Goal: Task Accomplishment & Management: Use online tool/utility

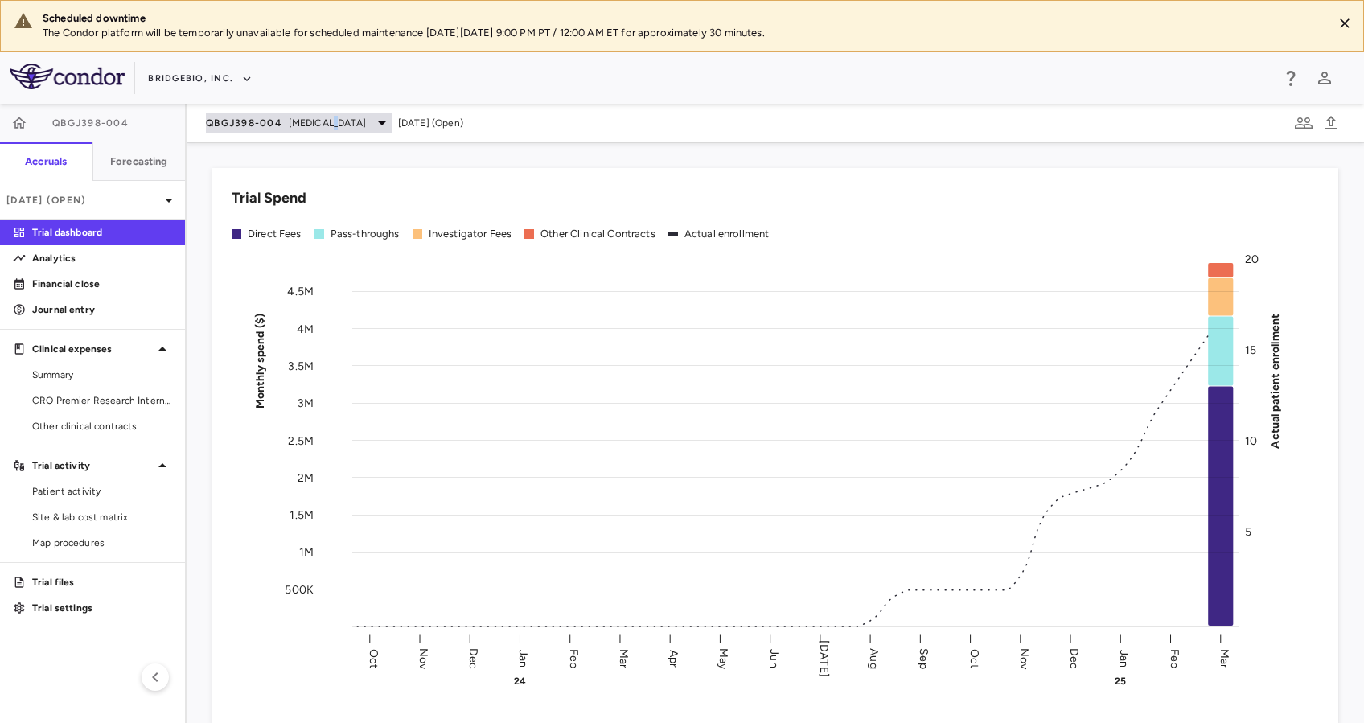
click at [339, 118] on span "[MEDICAL_DATA]" at bounding box center [327, 123] width 77 height 14
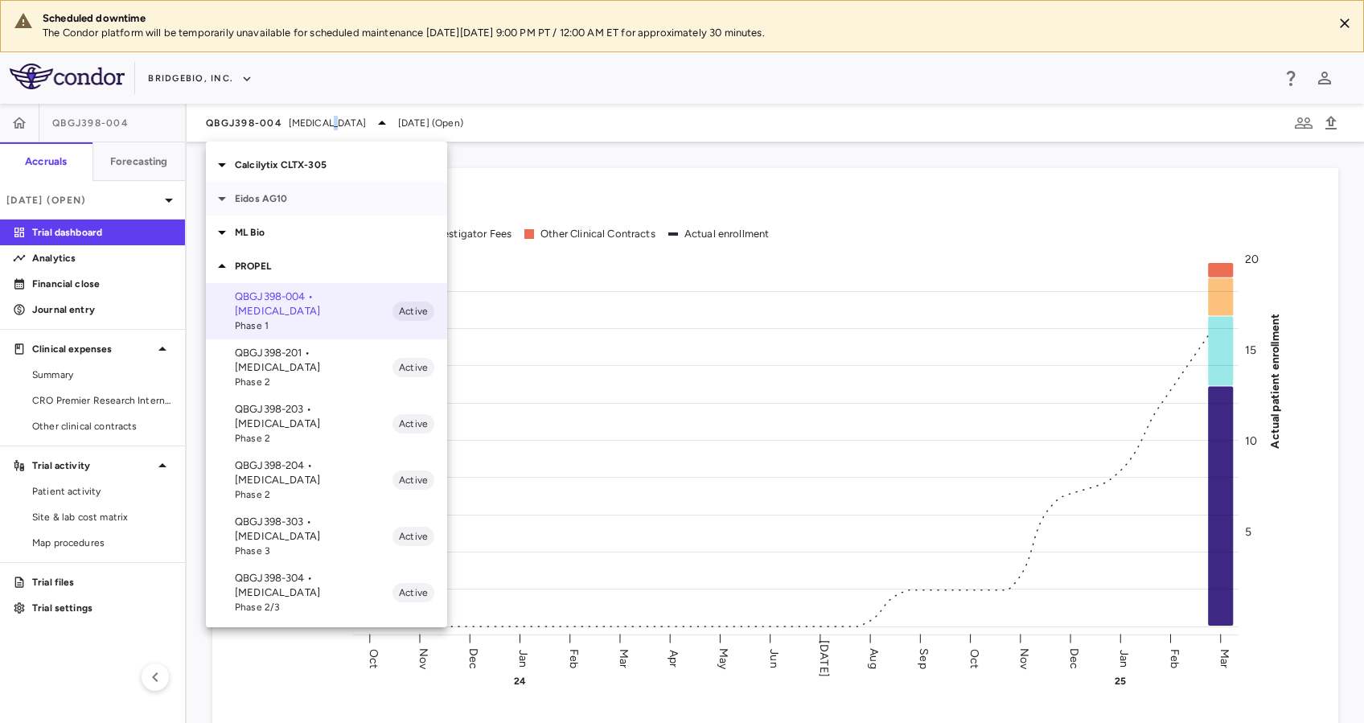
click at [282, 195] on p "Eidos AG10" at bounding box center [341, 198] width 212 height 14
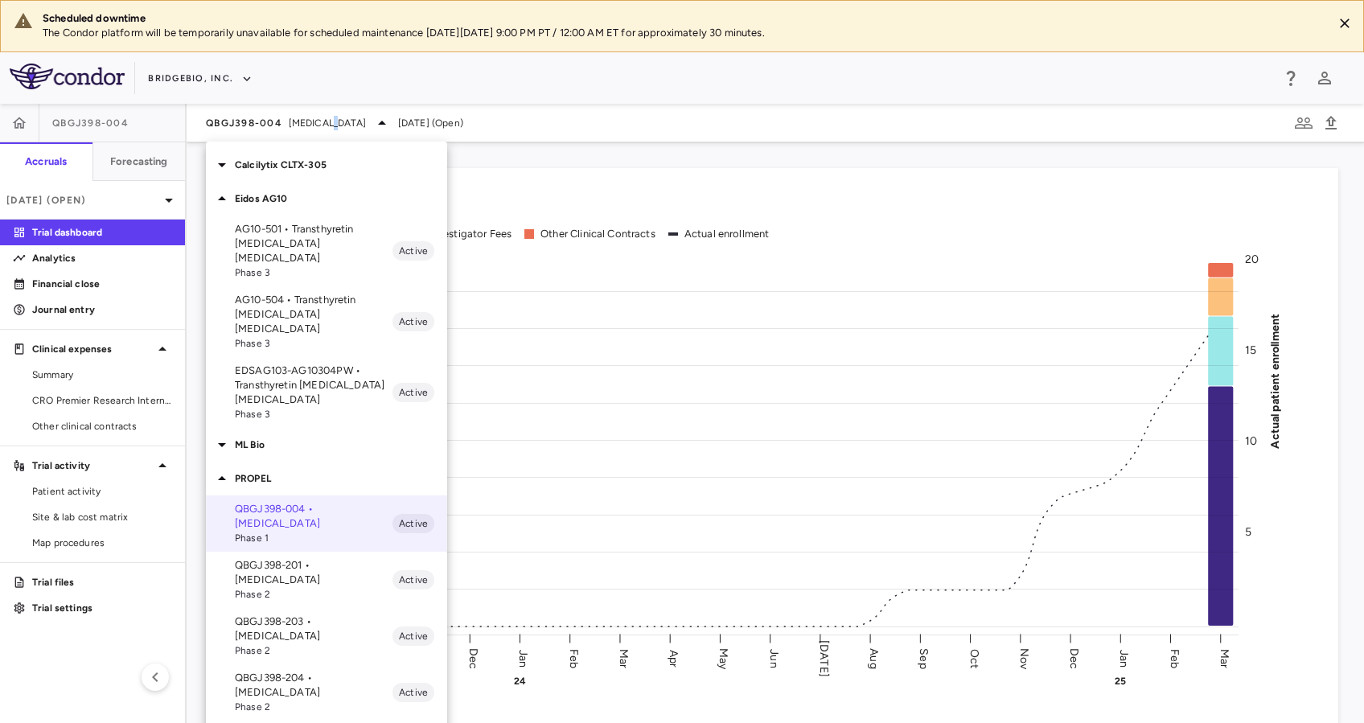
click at [309, 265] on span "Phase 3" at bounding box center [314, 272] width 158 height 14
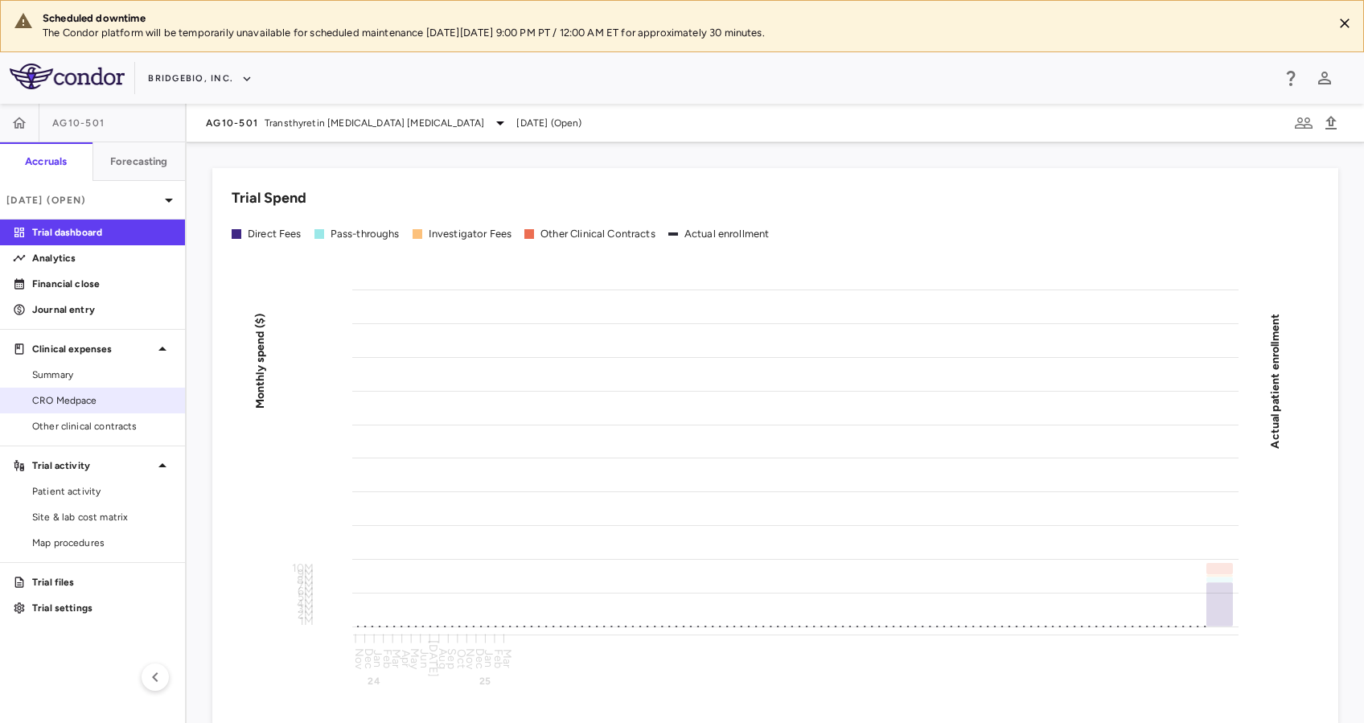
click at [101, 392] on link "CRO Medpace" at bounding box center [92, 400] width 185 height 24
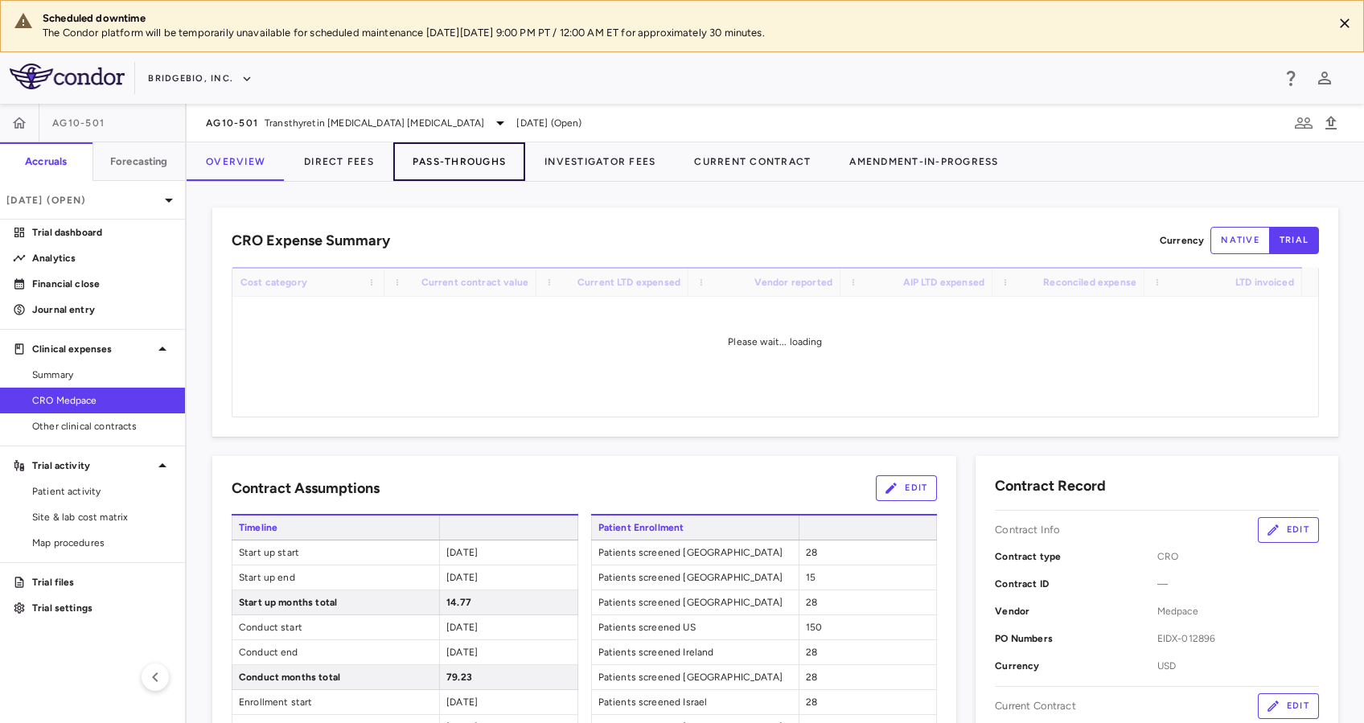
click at [463, 162] on button "Pass-Throughs" at bounding box center [459, 161] width 132 height 39
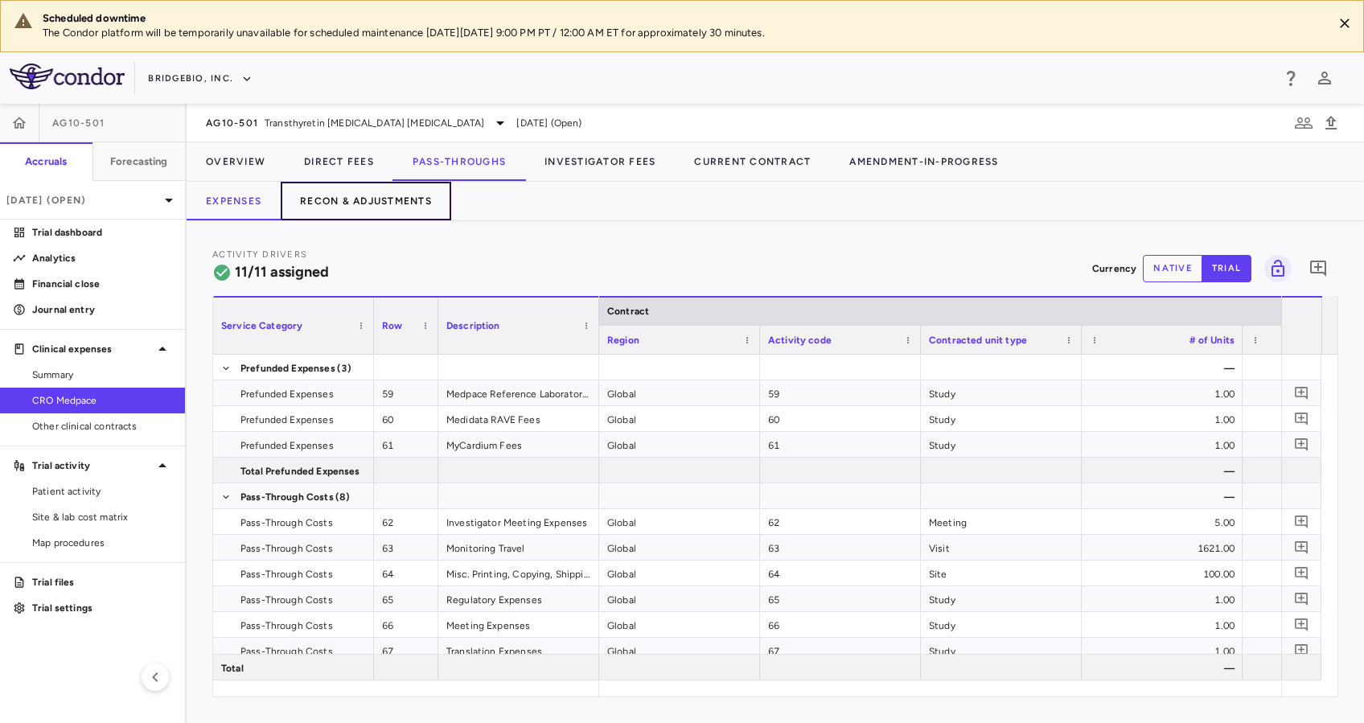
click at [362, 192] on button "Recon & Adjustments" at bounding box center [366, 201] width 170 height 39
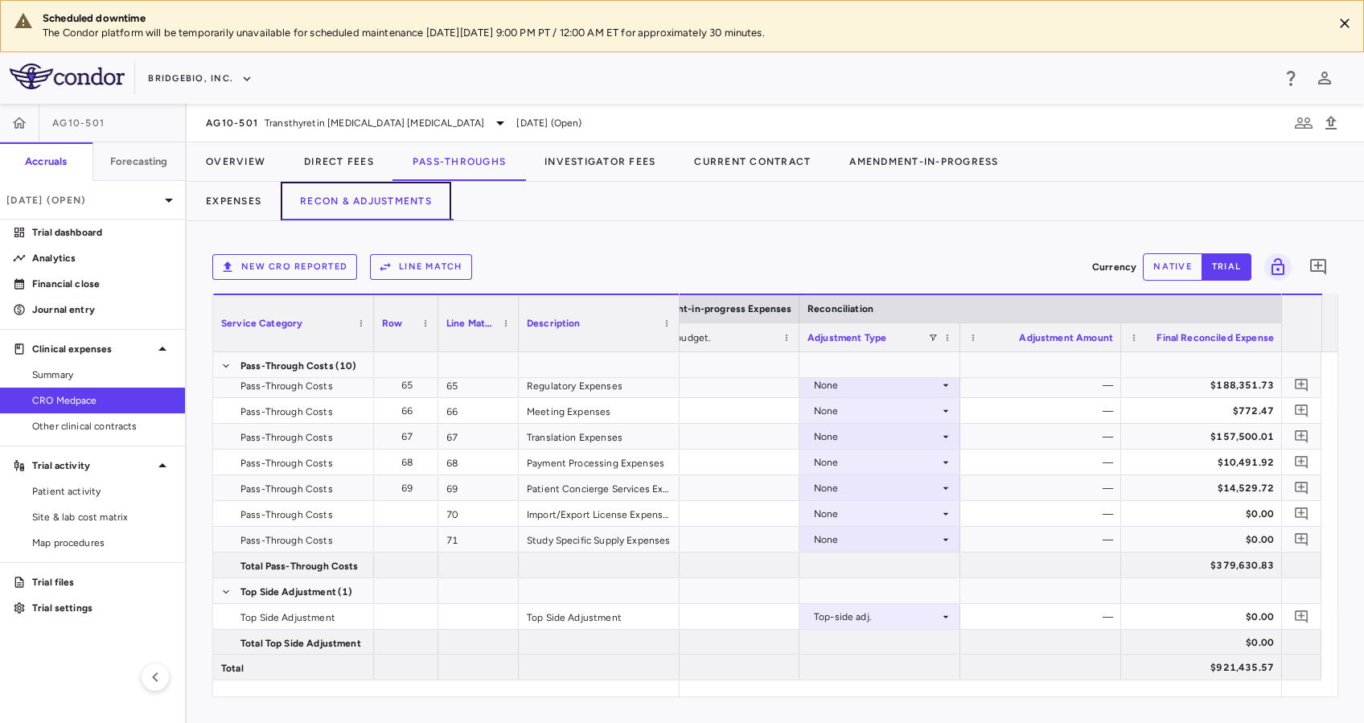
scroll to position [193, 0]
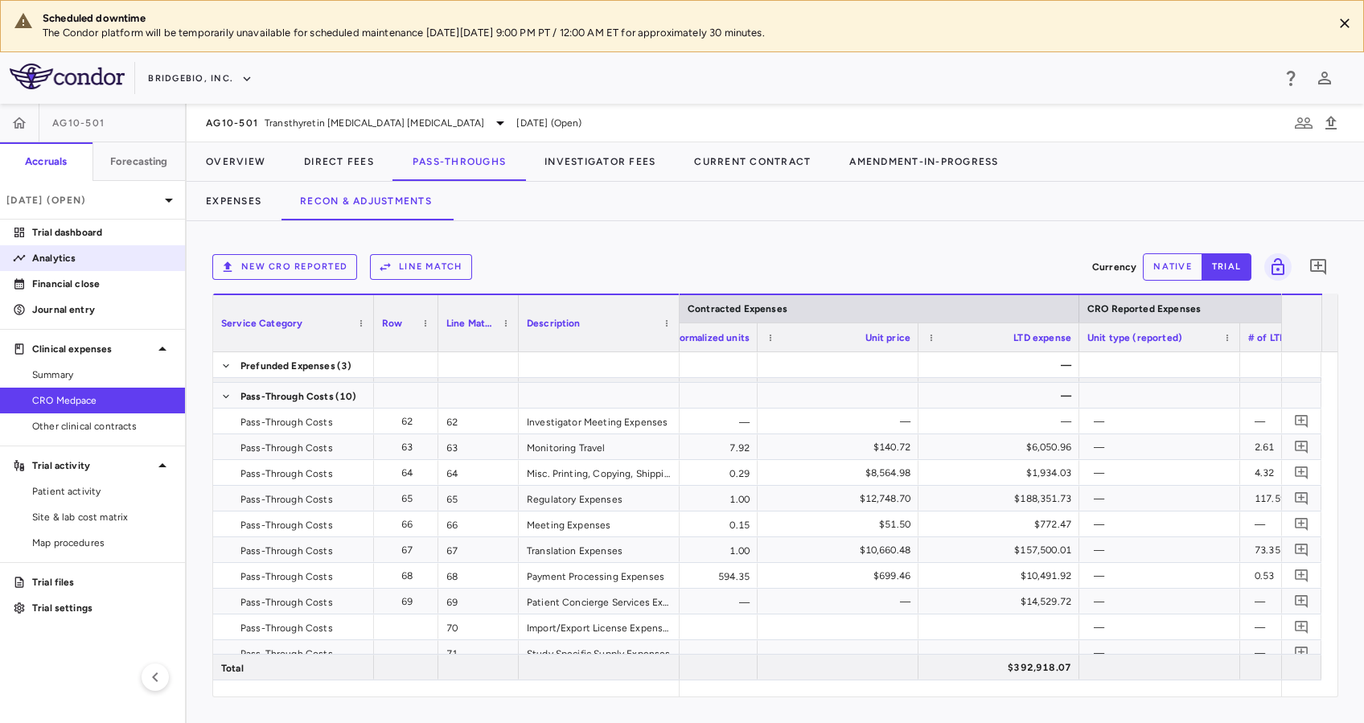
click at [92, 256] on p "Analytics" at bounding box center [102, 258] width 140 height 14
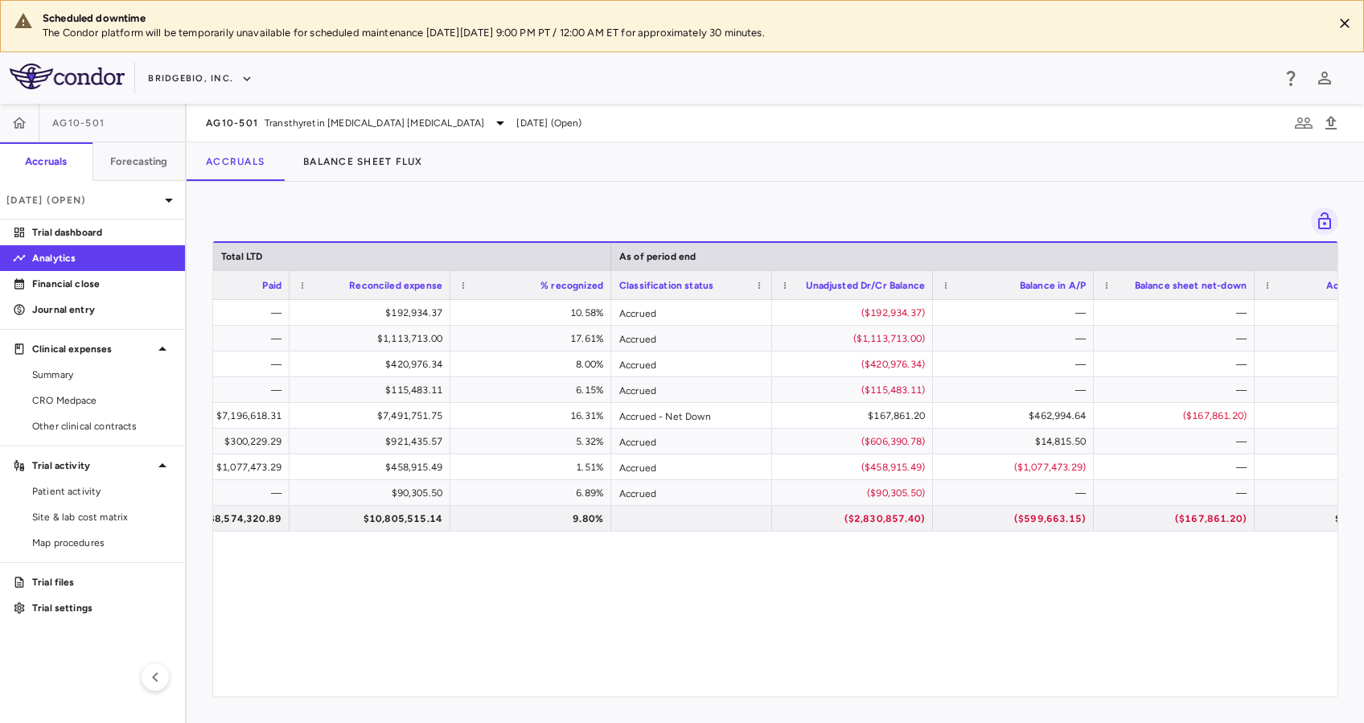
scroll to position [0, 1372]
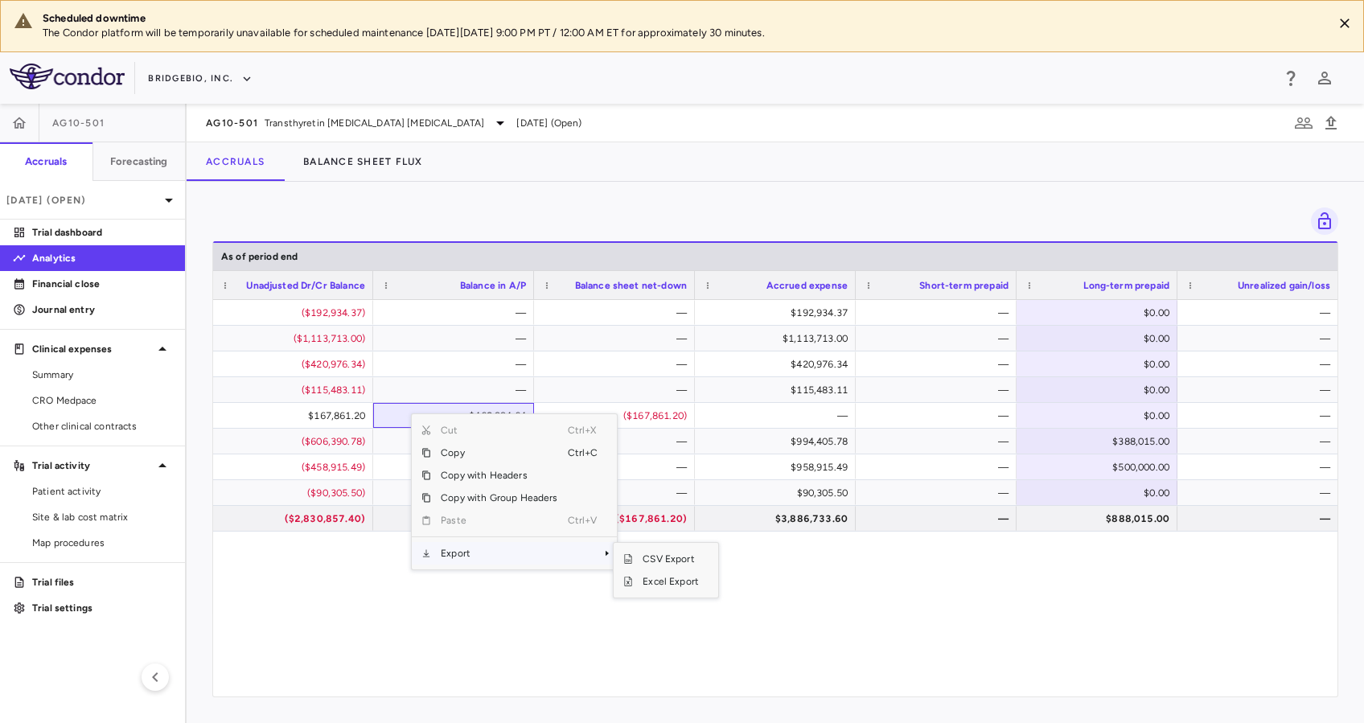
click at [508, 557] on span "Export" at bounding box center [499, 553] width 136 height 23
click at [683, 580] on span "Excel Export" at bounding box center [671, 581] width 76 height 23
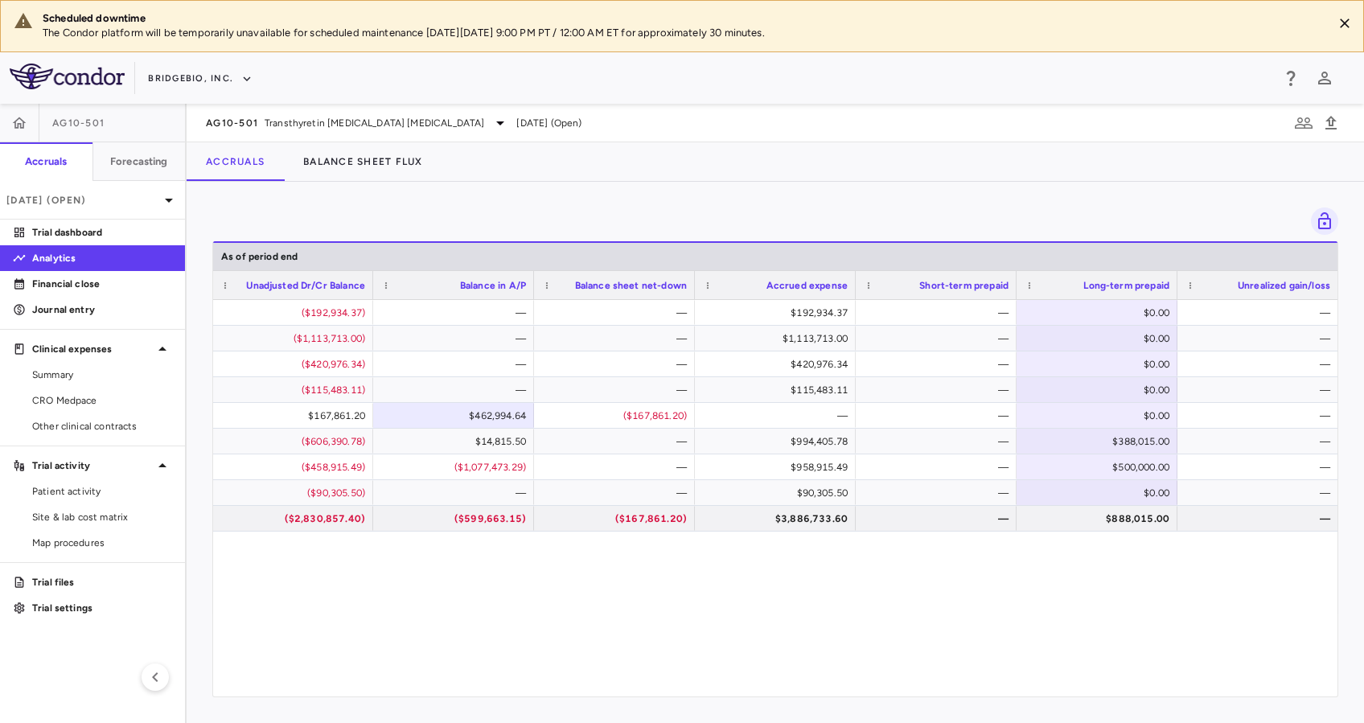
click at [669, 598] on div "Accrued ($192,934.37) — — $192,934.37 — $0.00 — Accrued ($1,113,713.00) — — $1,…" at bounding box center [775, 490] width 1124 height 380
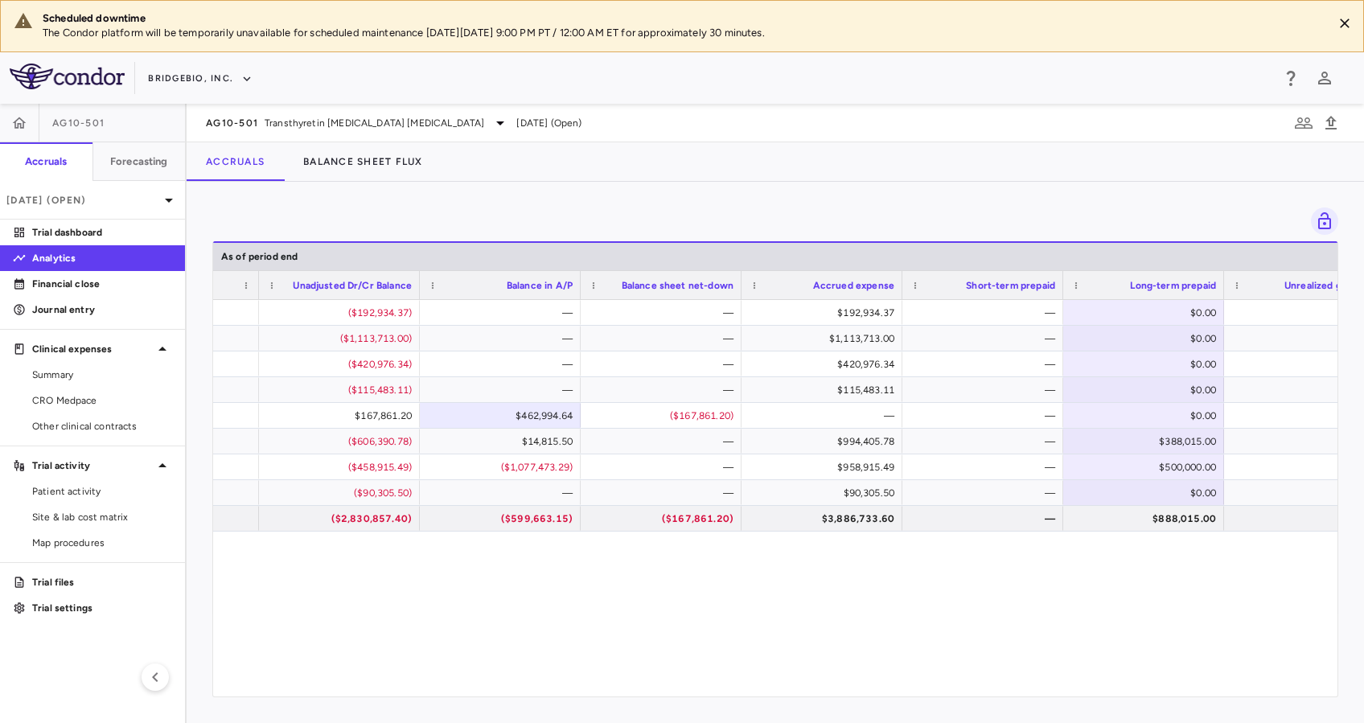
scroll to position [0, 1930]
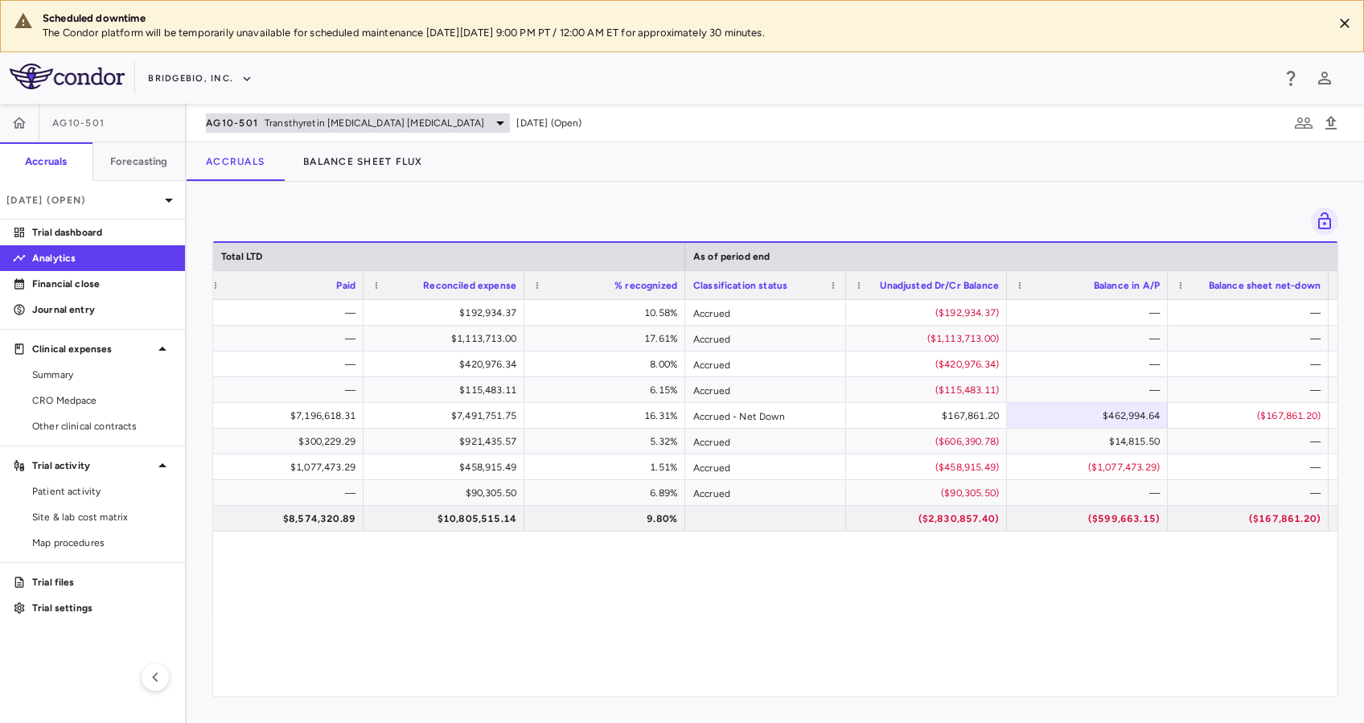
click at [436, 123] on span "Transthyretin [MEDICAL_DATA] [MEDICAL_DATA]" at bounding box center [374, 123] width 219 height 14
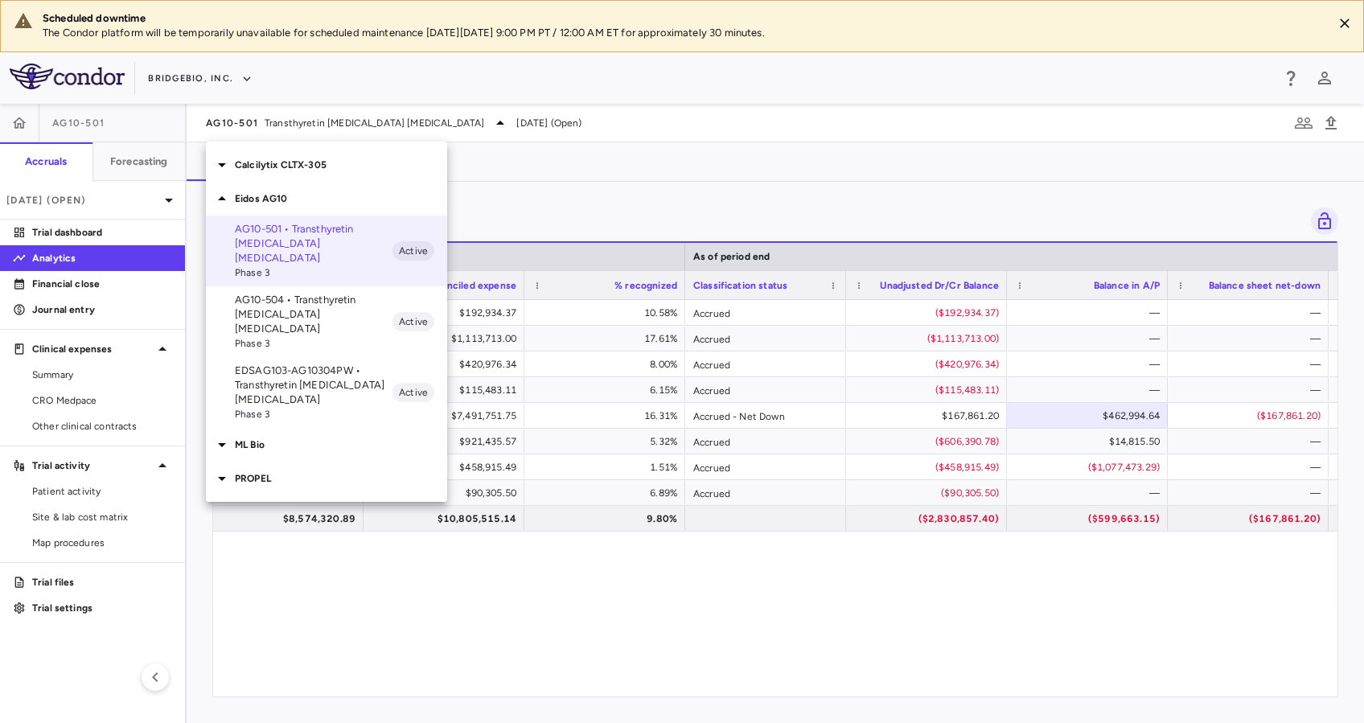
click at [688, 174] on div at bounding box center [682, 361] width 1364 height 723
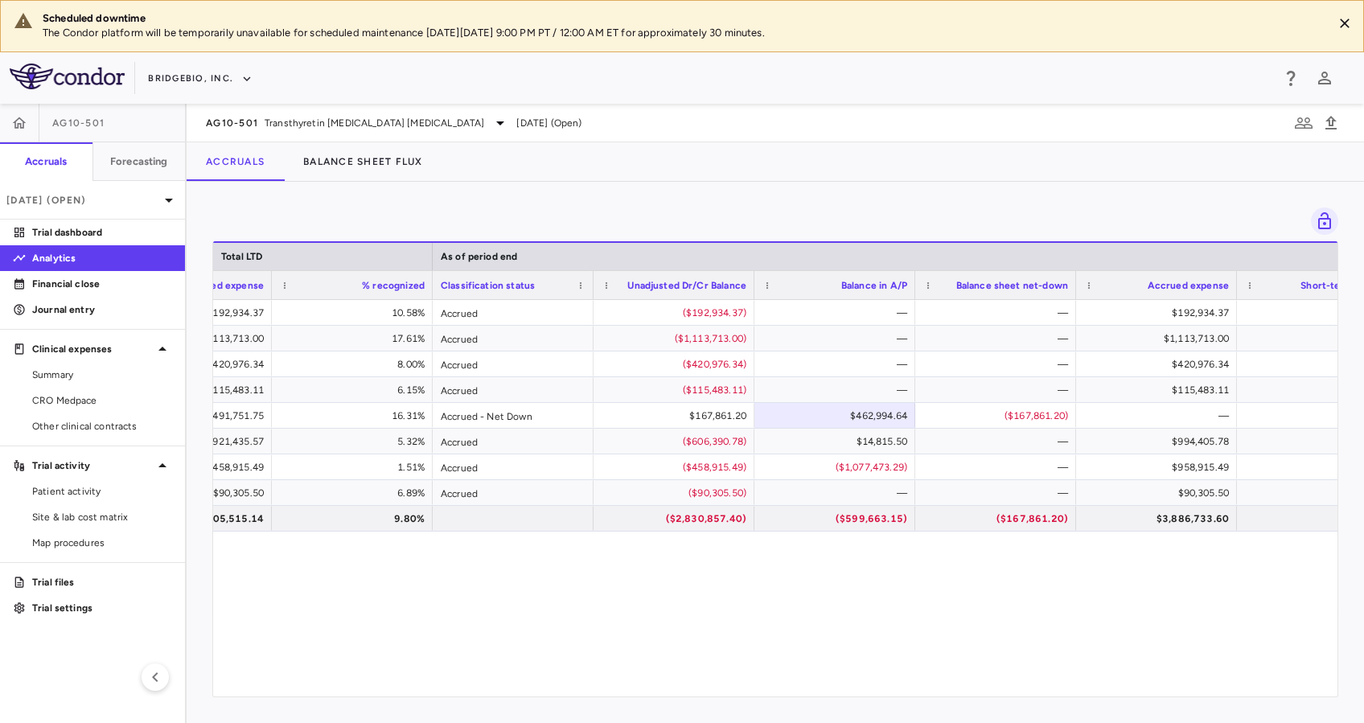
scroll to position [0, 1711]
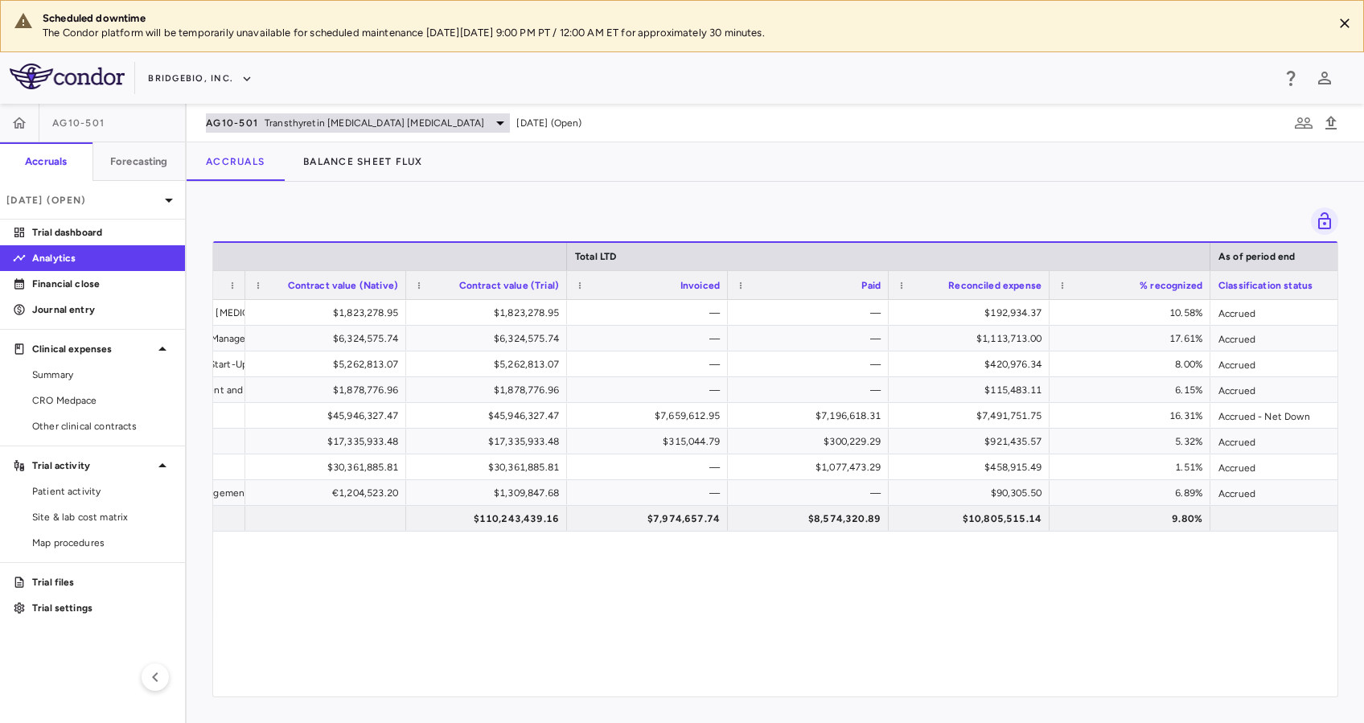
click at [424, 117] on span "Transthyretin [MEDICAL_DATA] [MEDICAL_DATA]" at bounding box center [374, 123] width 219 height 14
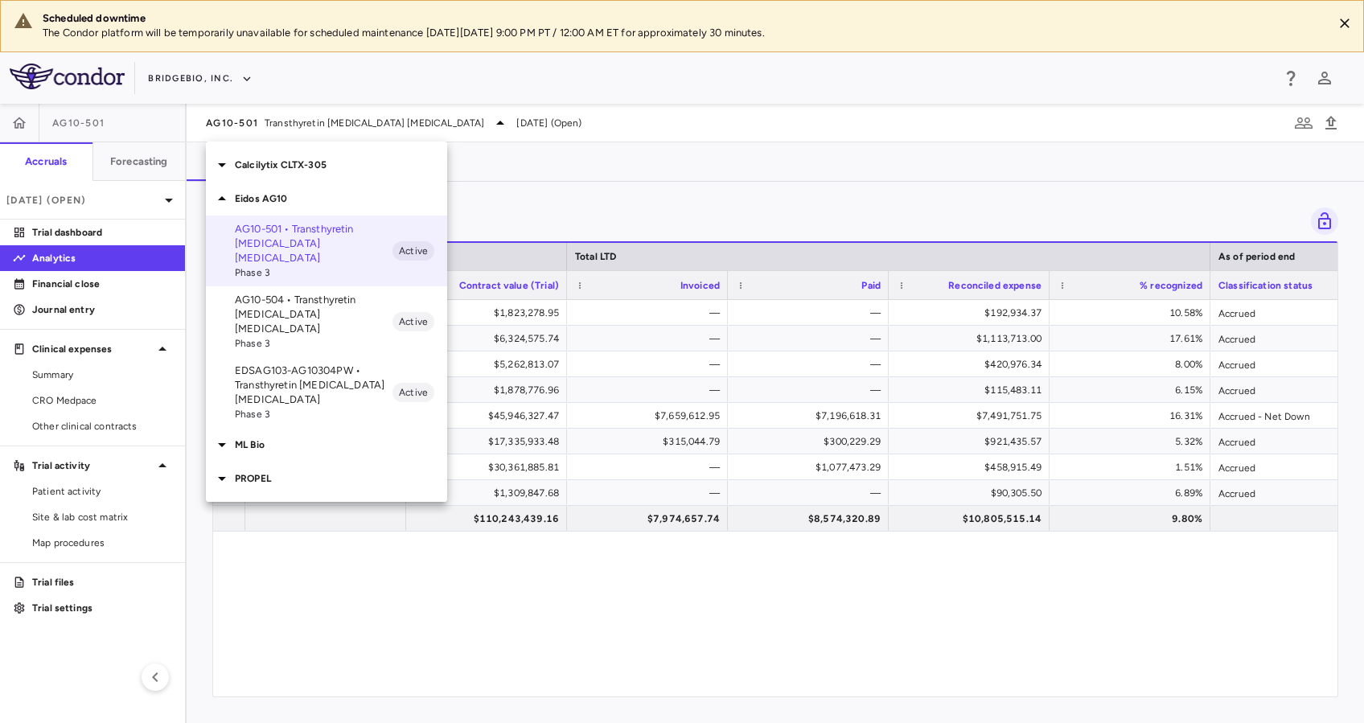
click at [312, 363] on p "EDSAG103-AG10304PW • Transthyretin [MEDICAL_DATA] [MEDICAL_DATA]" at bounding box center [314, 384] width 158 height 43
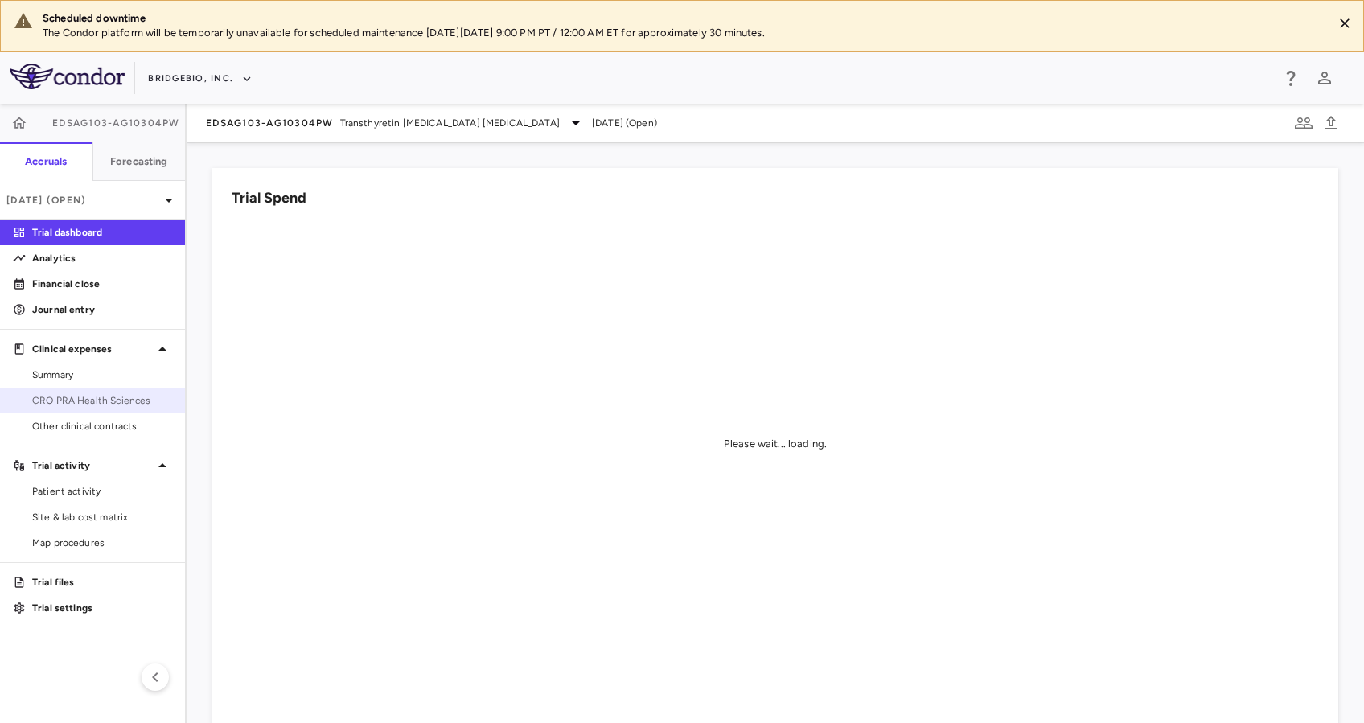
click at [85, 396] on span "CRO PRA Health Sciences" at bounding box center [102, 400] width 140 height 14
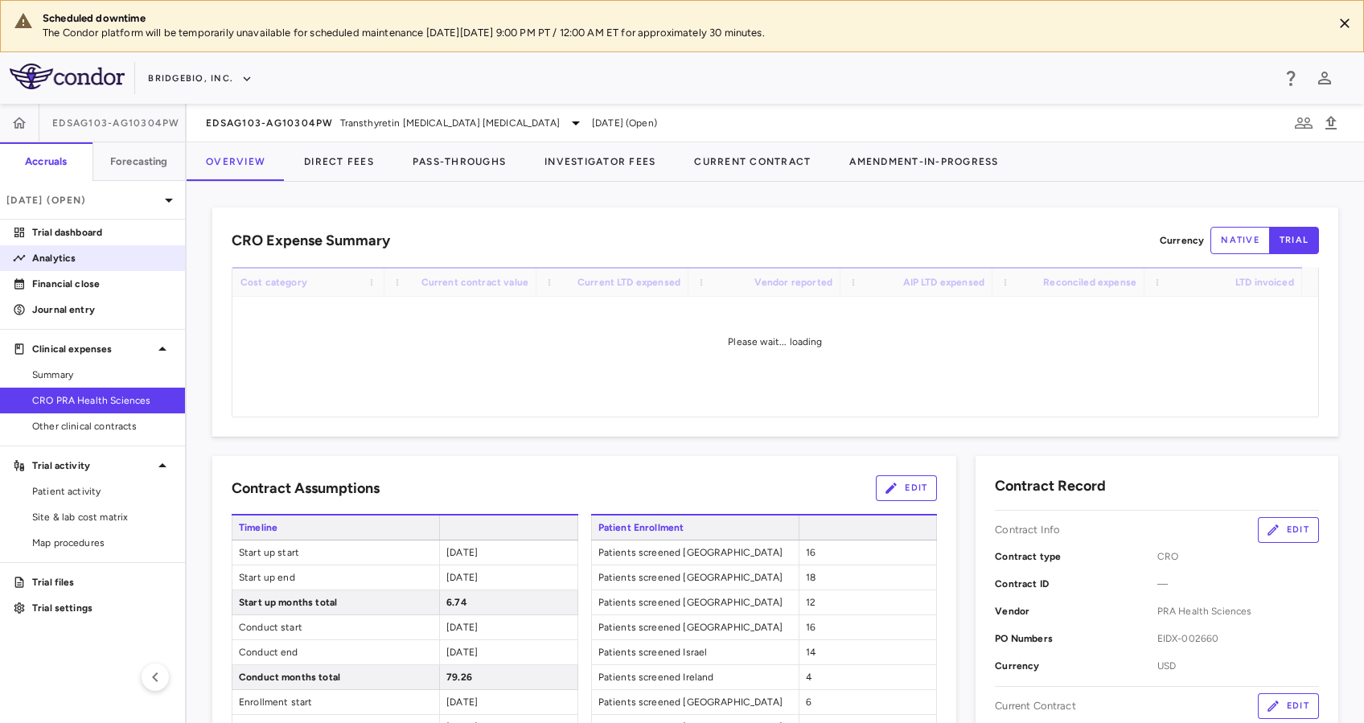
click at [78, 257] on p "Analytics" at bounding box center [102, 258] width 140 height 14
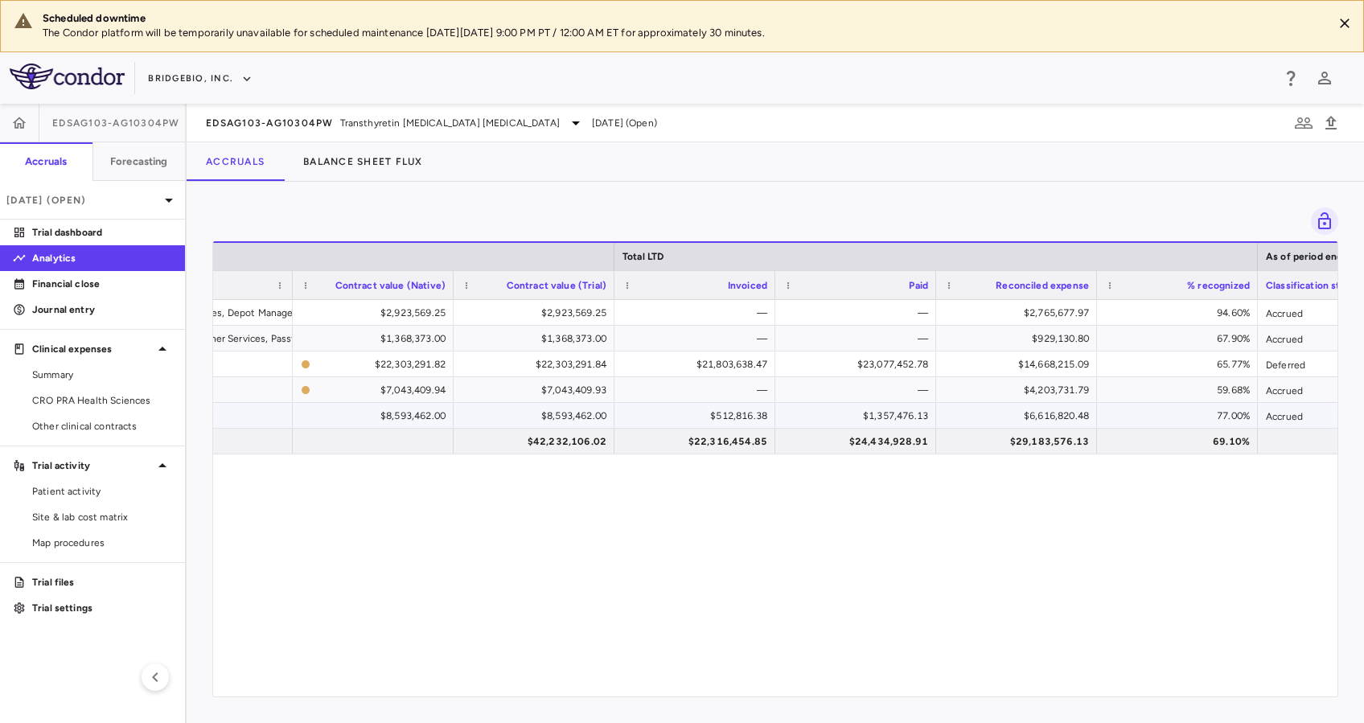
scroll to position [0, 898]
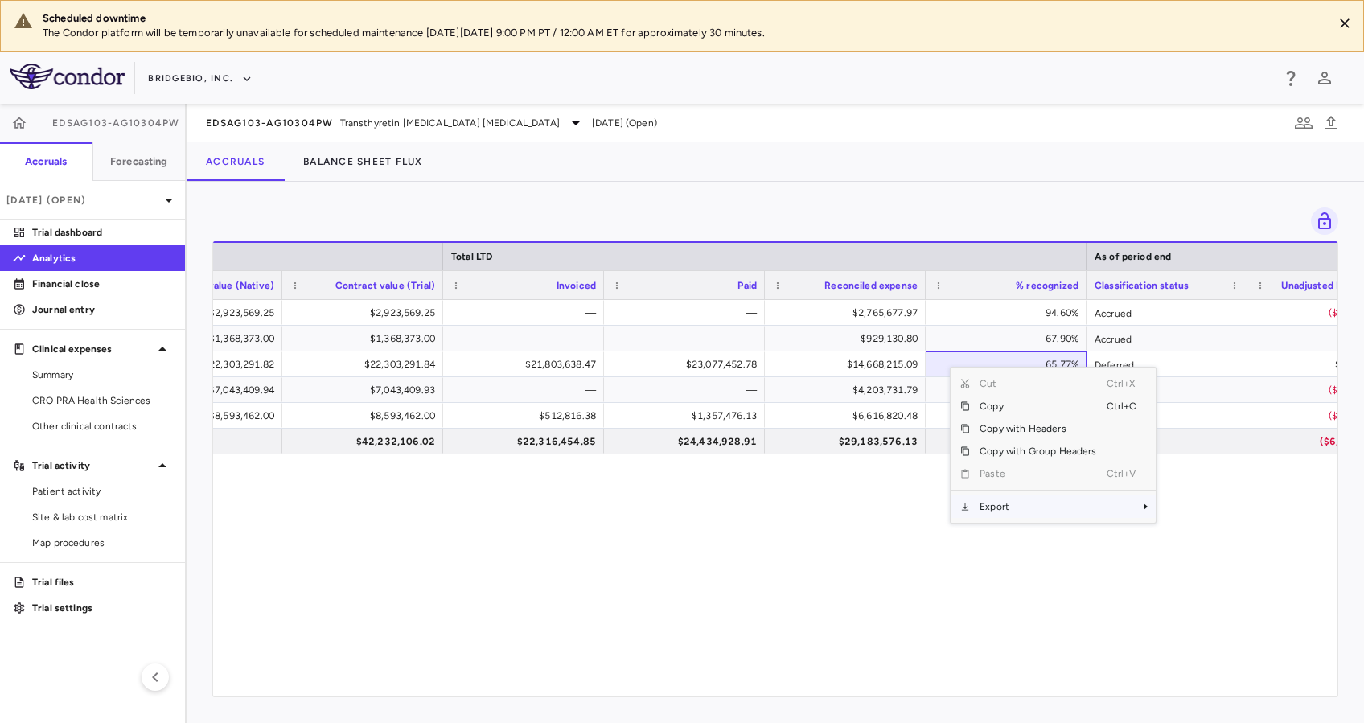
click at [1027, 508] on span "Export" at bounding box center [1038, 506] width 136 height 23
click at [1199, 537] on span "Excel Export" at bounding box center [1209, 534] width 76 height 23
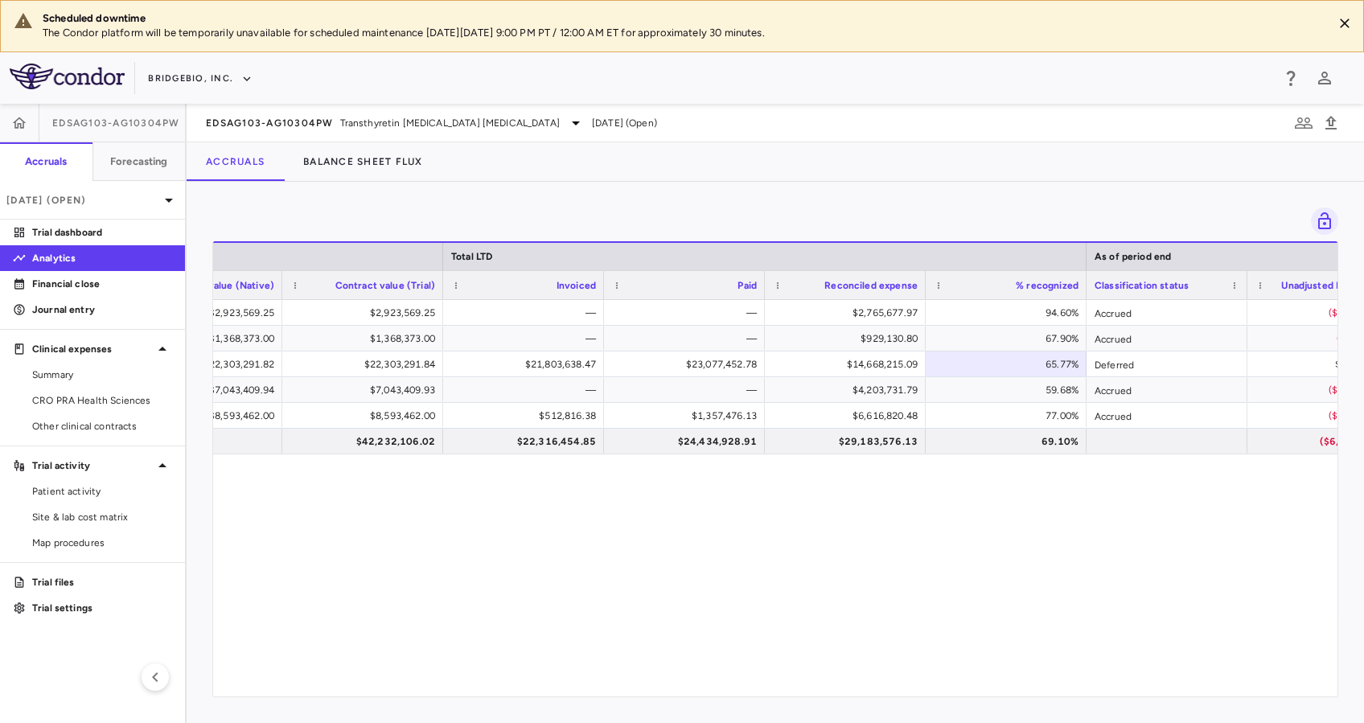
click at [600, 527] on div "Accountability & Destruction, Data Services, Depot Management, Distribution Man…" at bounding box center [775, 490] width 1124 height 380
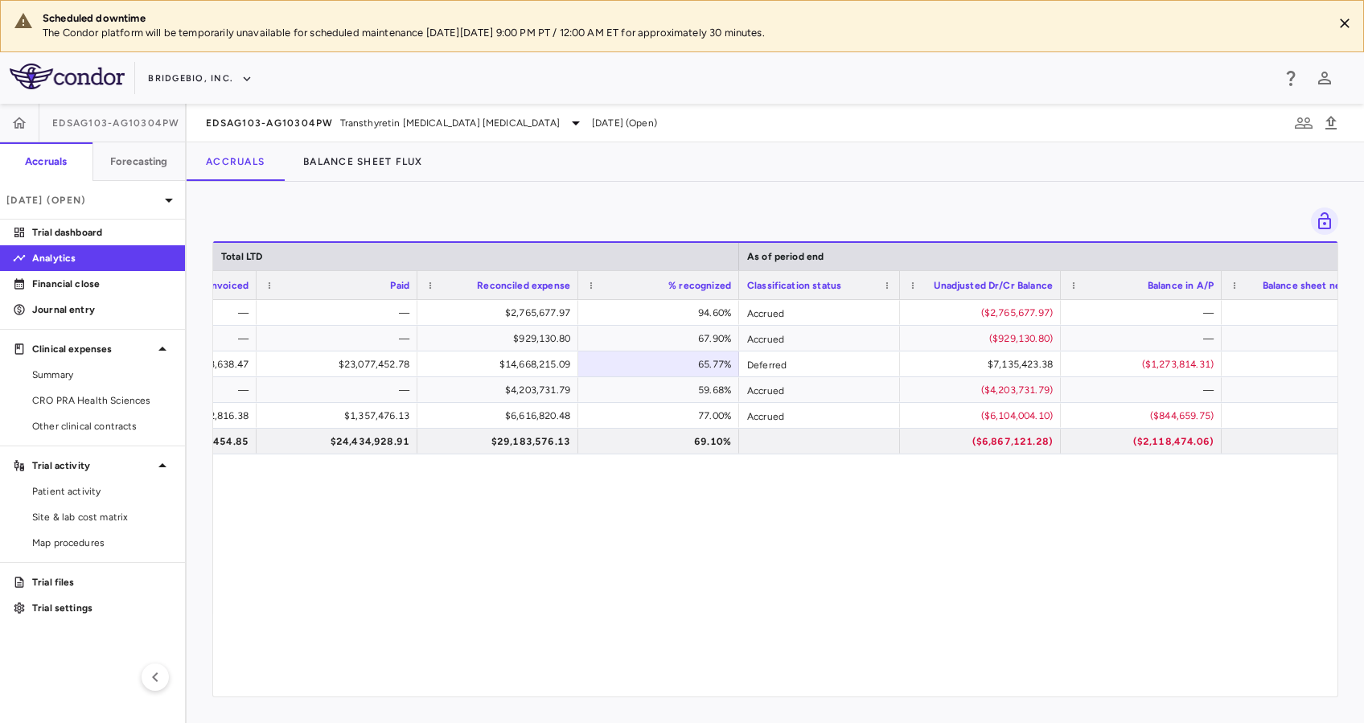
scroll to position [0, 984]
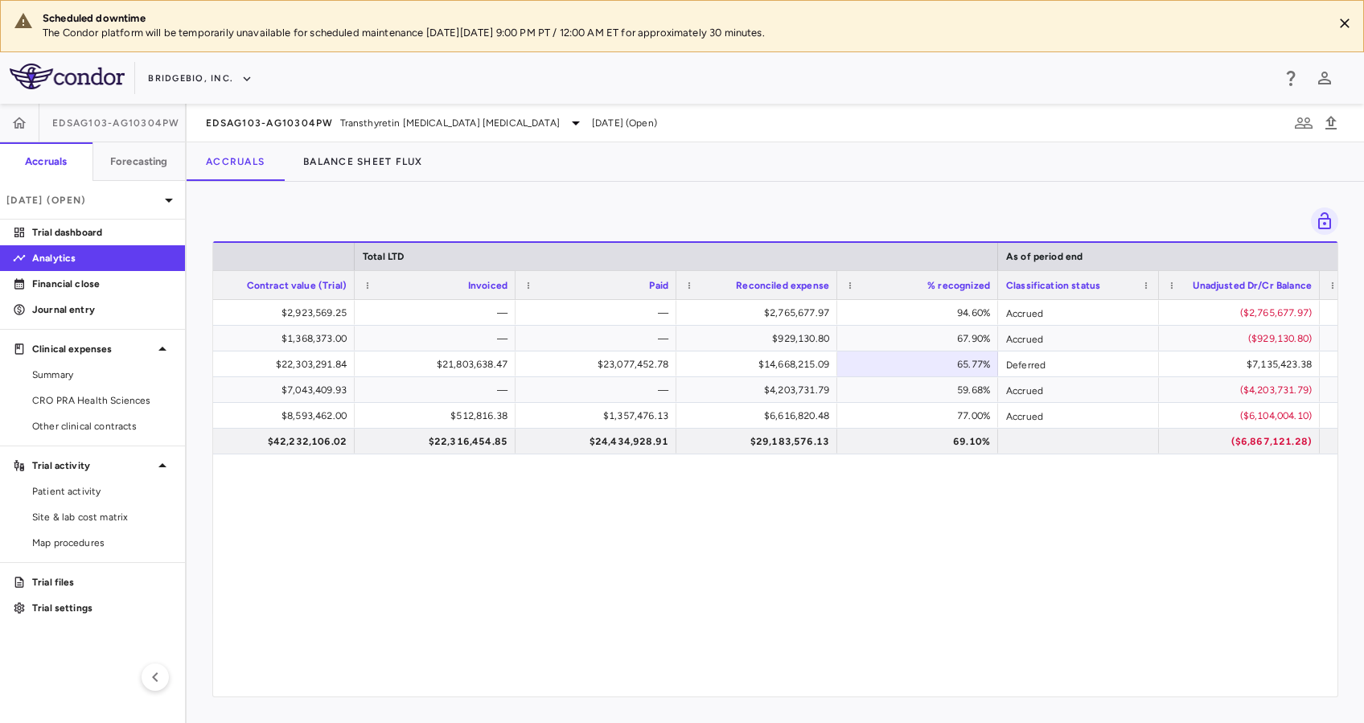
click at [491, 132] on div "EDSAG103-AG10304PW Transthyretin [MEDICAL_DATA] [MEDICAL_DATA] [DATE] (Open)" at bounding box center [775, 123] width 1177 height 39
click at [491, 121] on span "Transthyretin [MEDICAL_DATA] [MEDICAL_DATA]" at bounding box center [449, 123] width 219 height 14
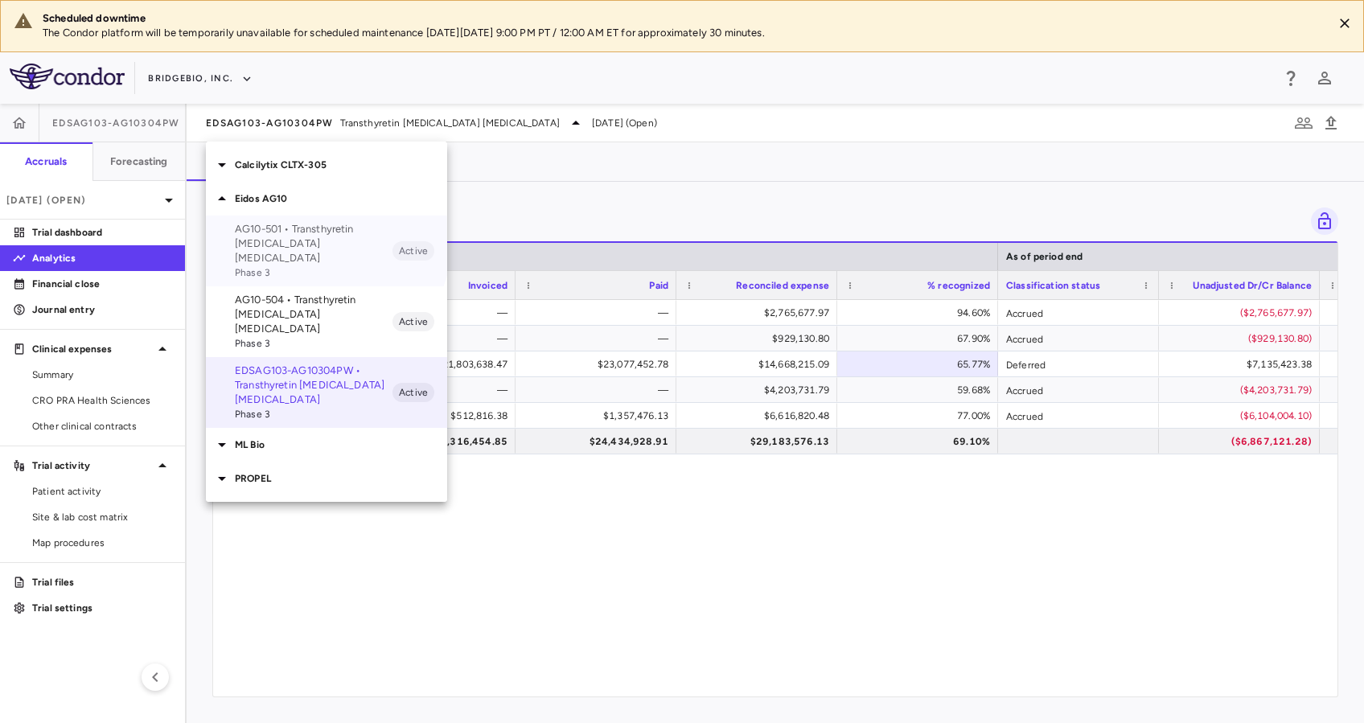
click at [282, 227] on p "AG10-501 • Transthyretin [MEDICAL_DATA] [MEDICAL_DATA]" at bounding box center [314, 243] width 158 height 43
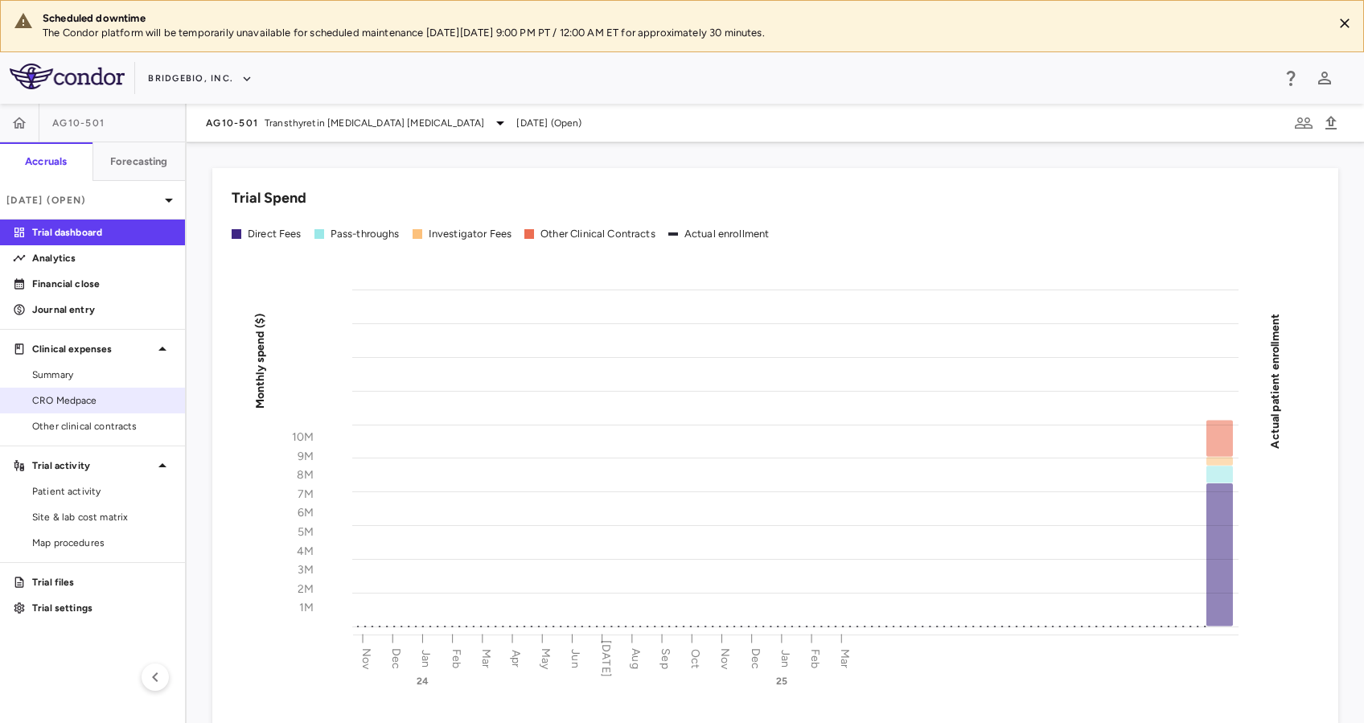
click at [48, 399] on span "CRO Medpace" at bounding box center [102, 400] width 140 height 14
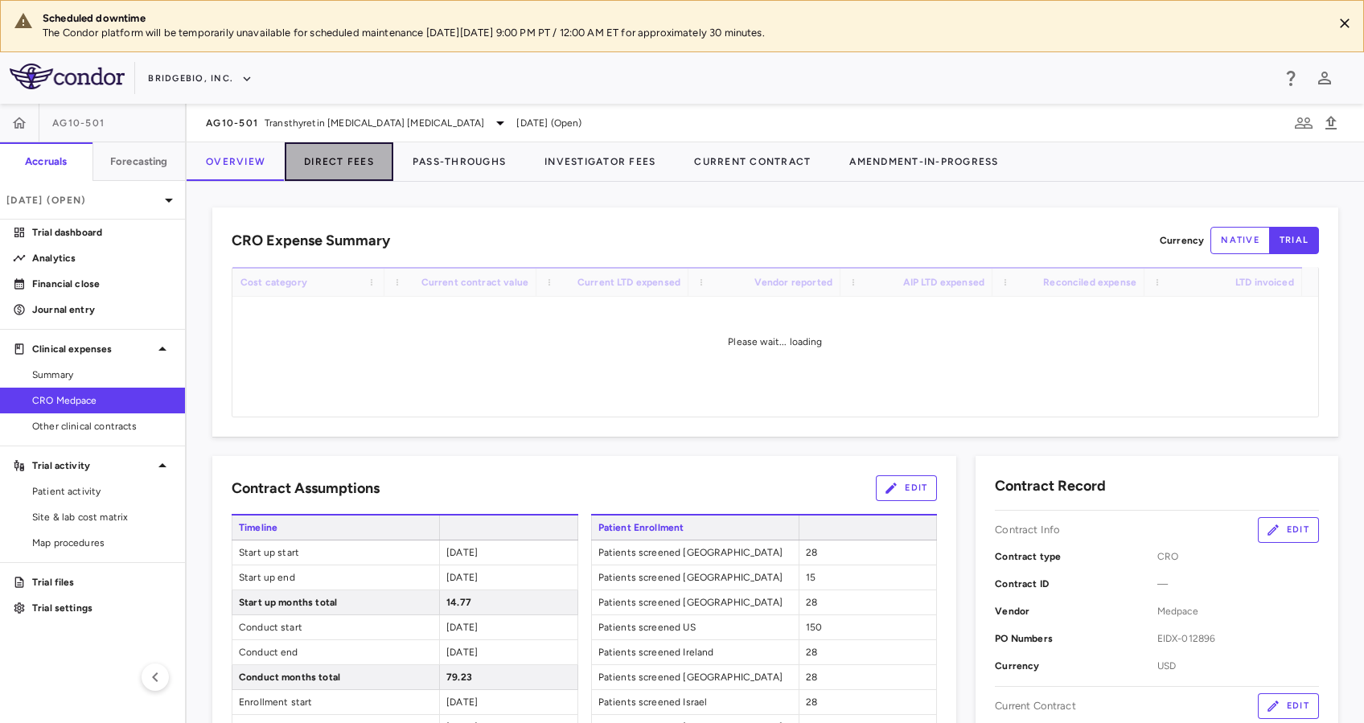
click at [342, 158] on button "Direct Fees" at bounding box center [339, 161] width 109 height 39
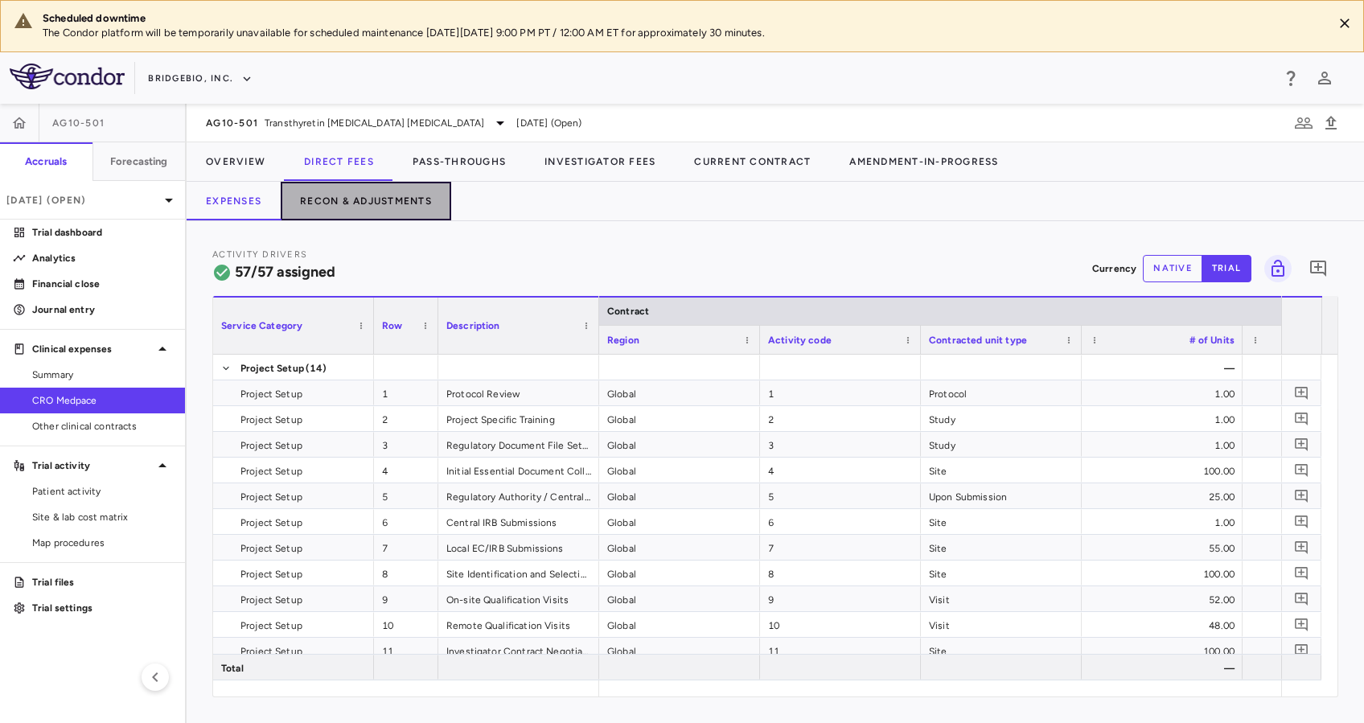
click at [322, 202] on button "Recon & Adjustments" at bounding box center [366, 201] width 170 height 39
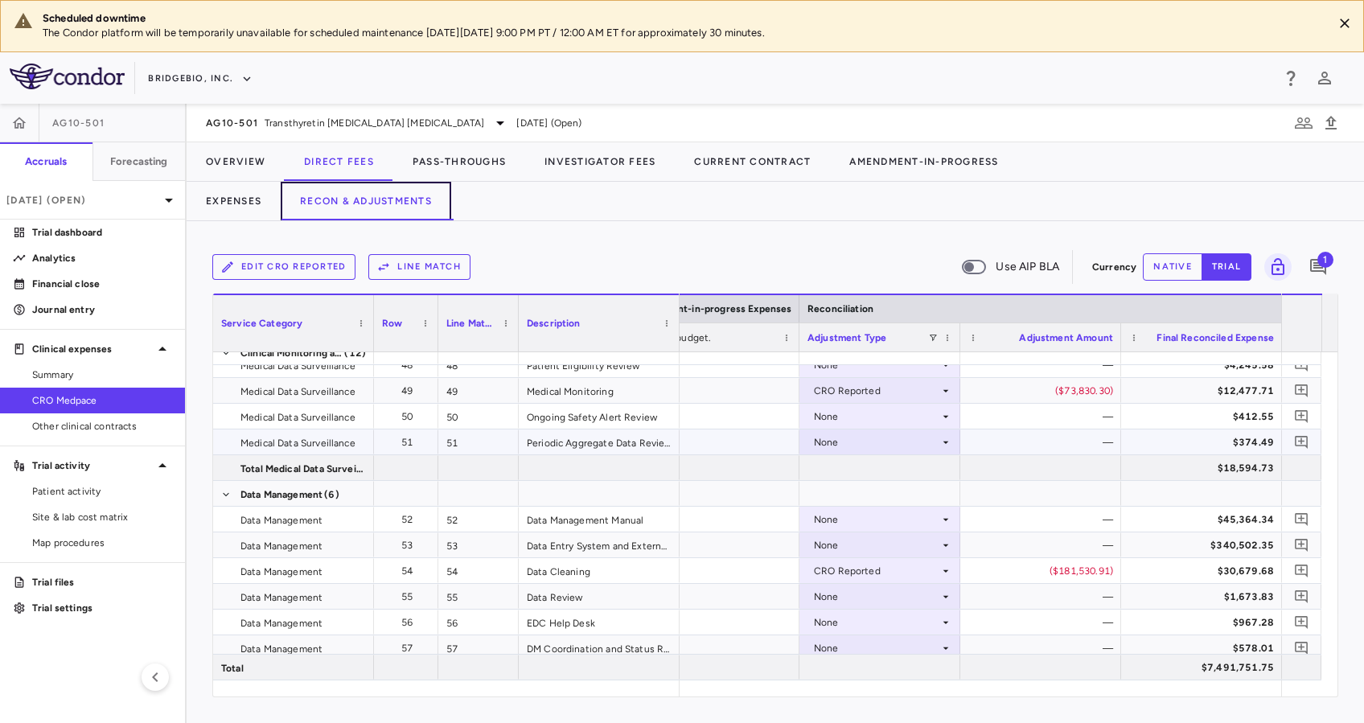
scroll to position [1462, 0]
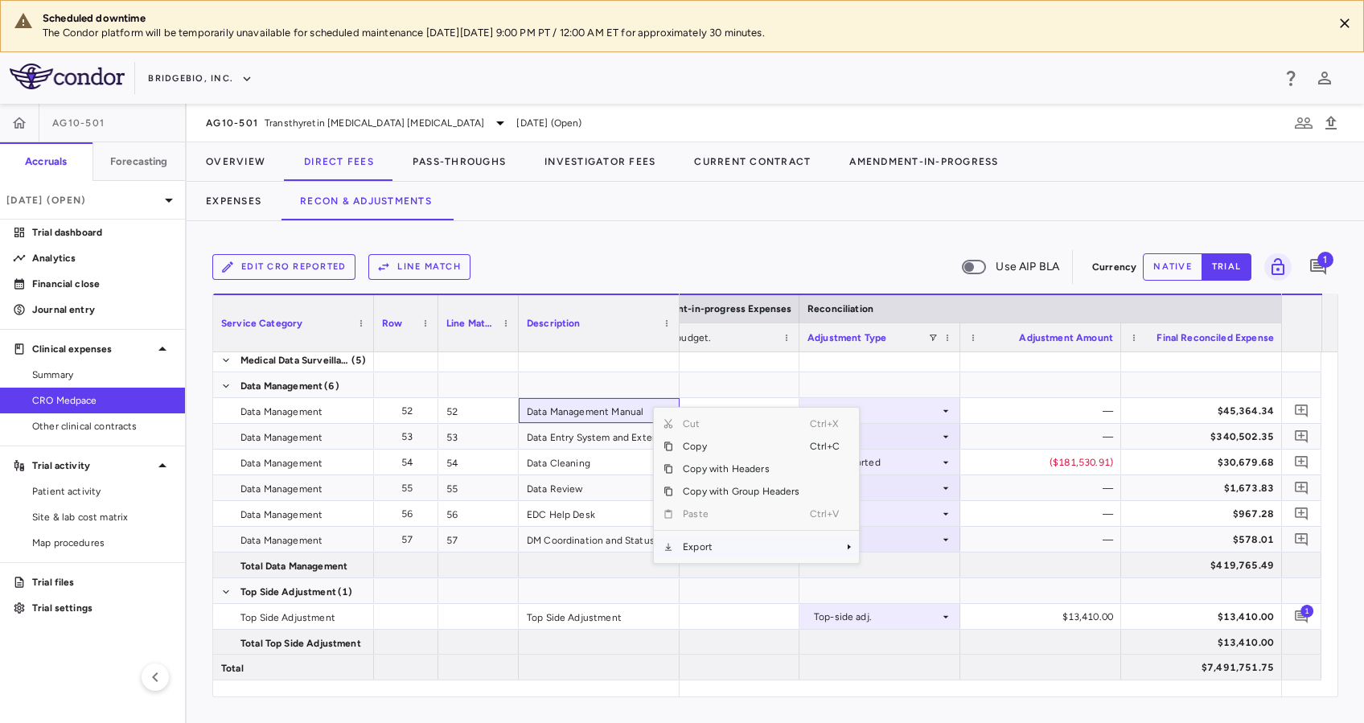
click at [715, 542] on span "Export" at bounding box center [741, 546] width 136 height 23
click at [916, 574] on span "Excel Export" at bounding box center [913, 575] width 76 height 23
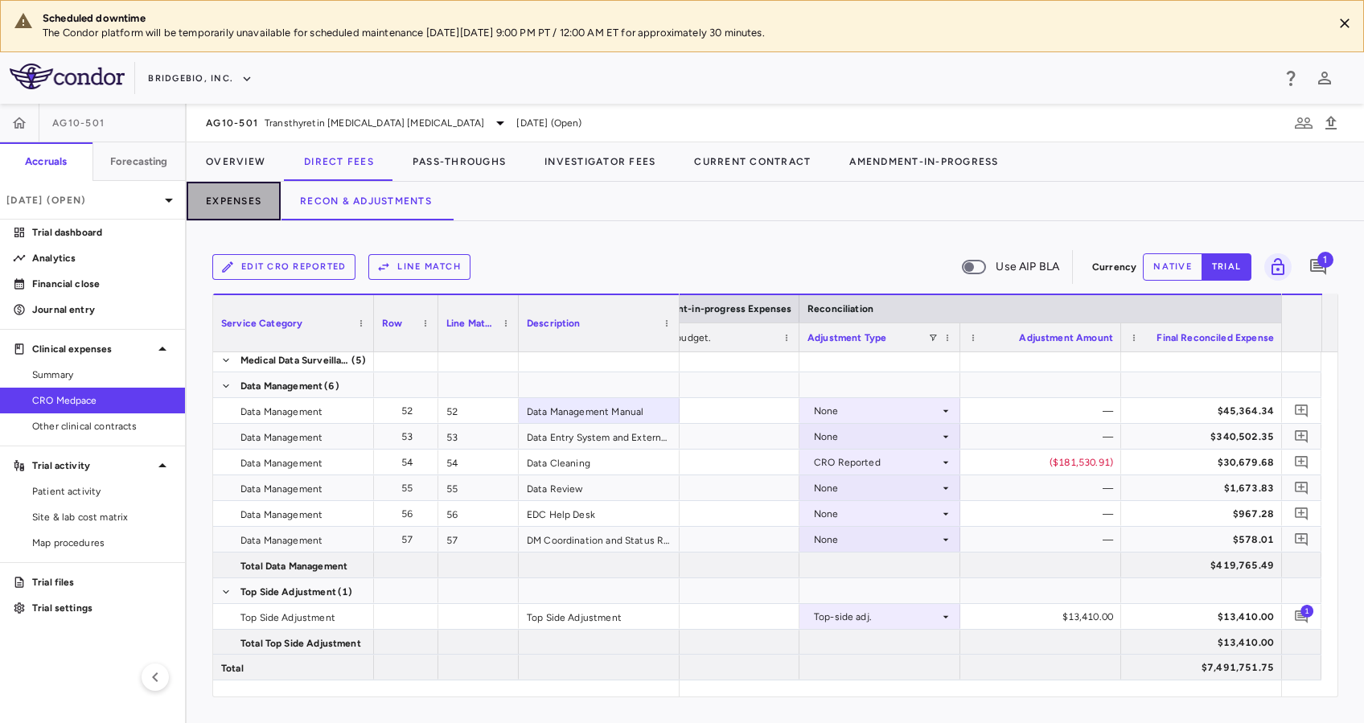
click at [228, 202] on button "Expenses" at bounding box center [234, 201] width 94 height 39
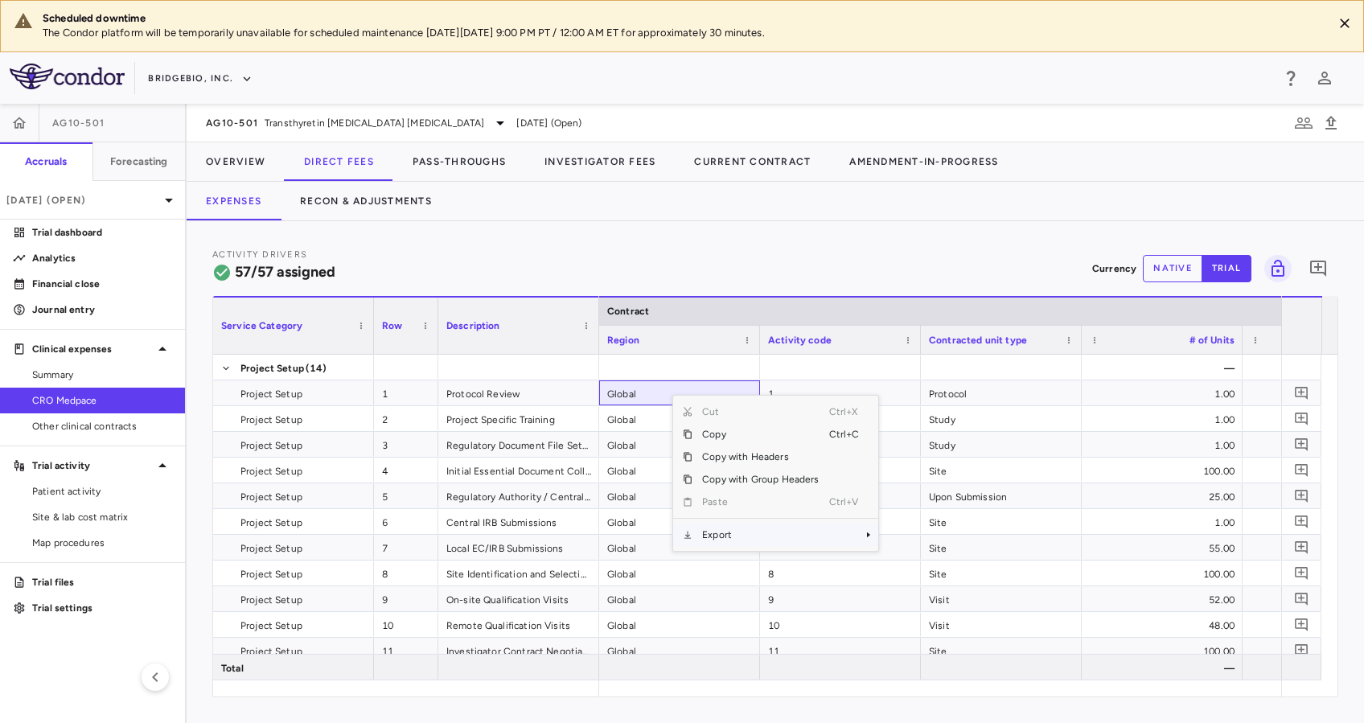
click at [744, 523] on span "Export" at bounding box center [760, 534] width 136 height 23
click at [909, 565] on span "Excel Export" at bounding box center [932, 563] width 76 height 23
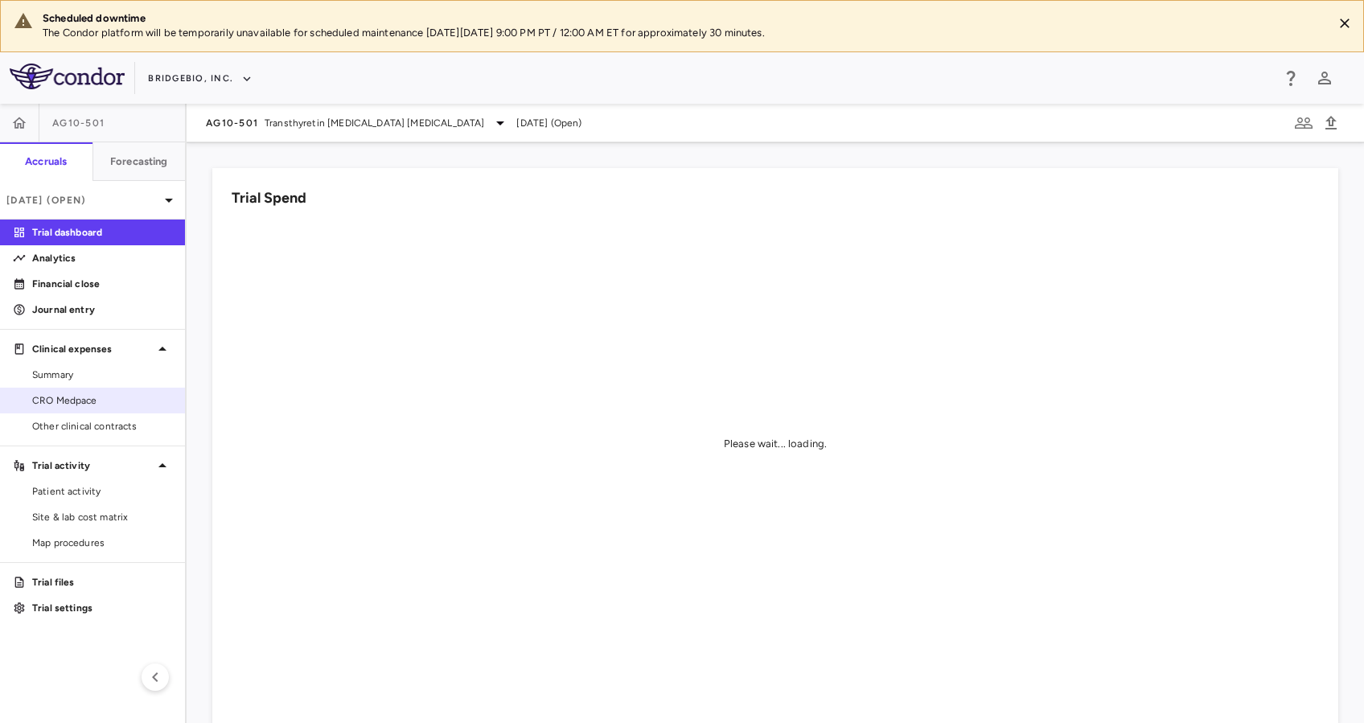
click at [74, 399] on span "CRO Medpace" at bounding box center [102, 400] width 140 height 14
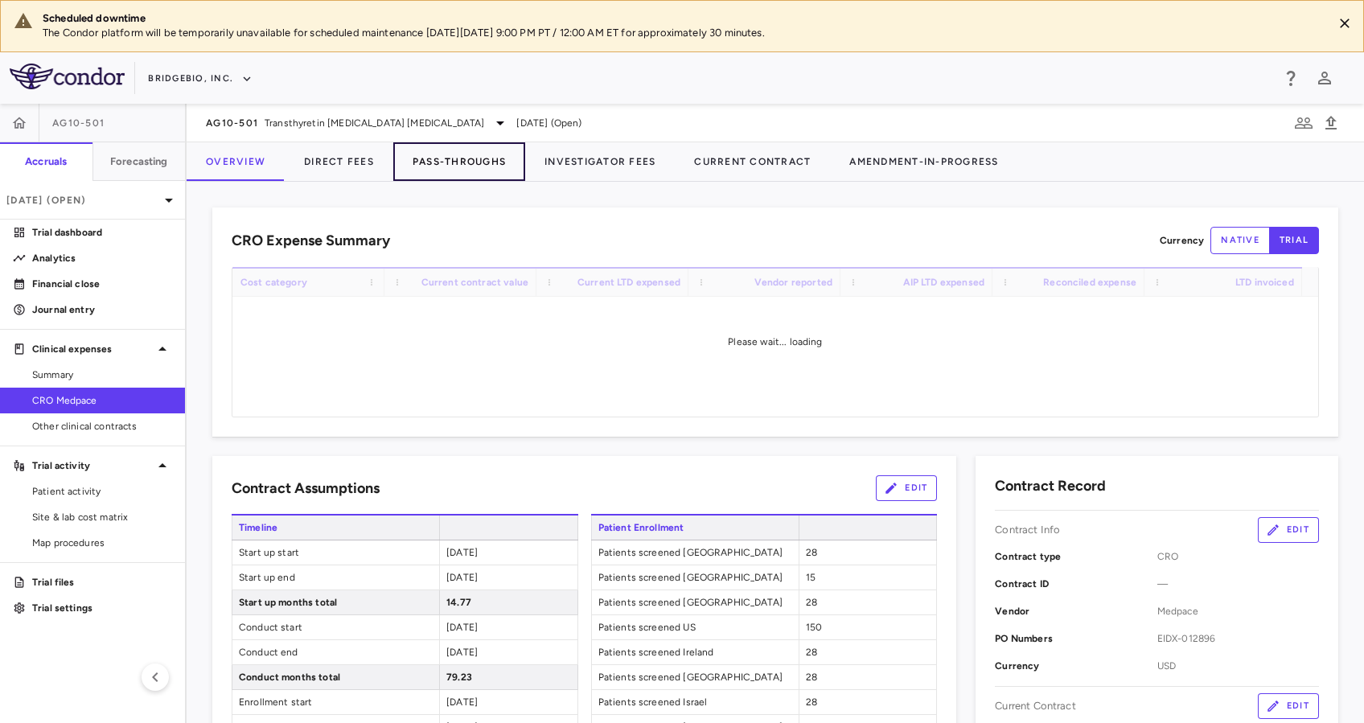
click at [466, 158] on button "Pass-Throughs" at bounding box center [459, 161] width 132 height 39
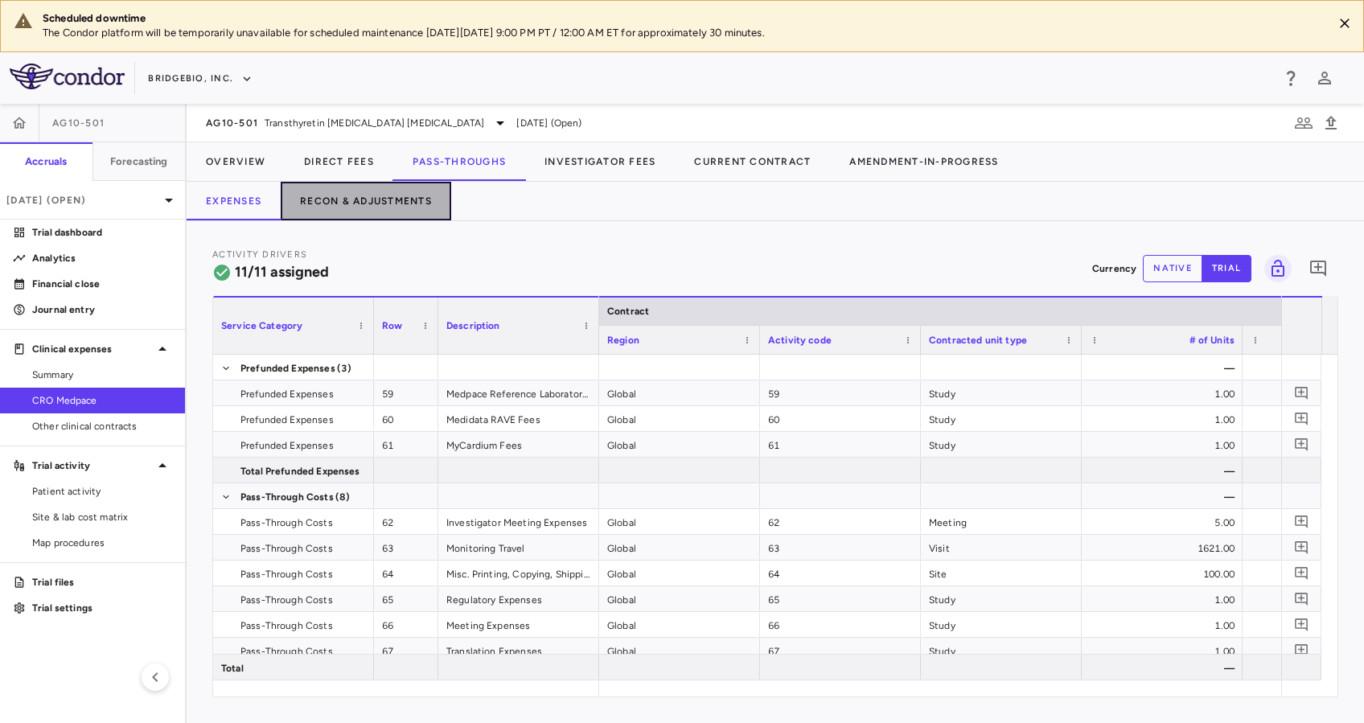
click at [334, 197] on button "Recon & Adjustments" at bounding box center [366, 201] width 170 height 39
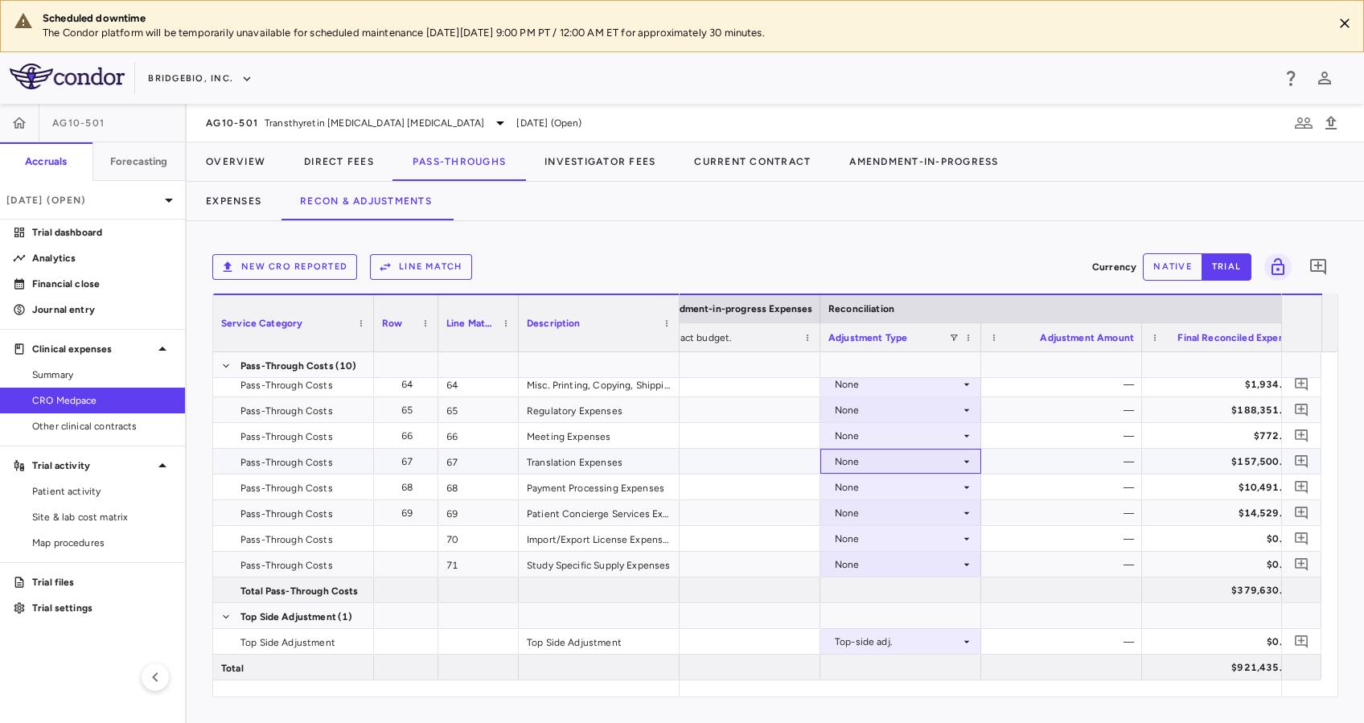
click at [961, 456] on icon at bounding box center [966, 461] width 13 height 13
click at [884, 539] on div "Other" at bounding box center [870, 540] width 34 height 14
click at [1171, 267] on button "native" at bounding box center [1171, 266] width 59 height 27
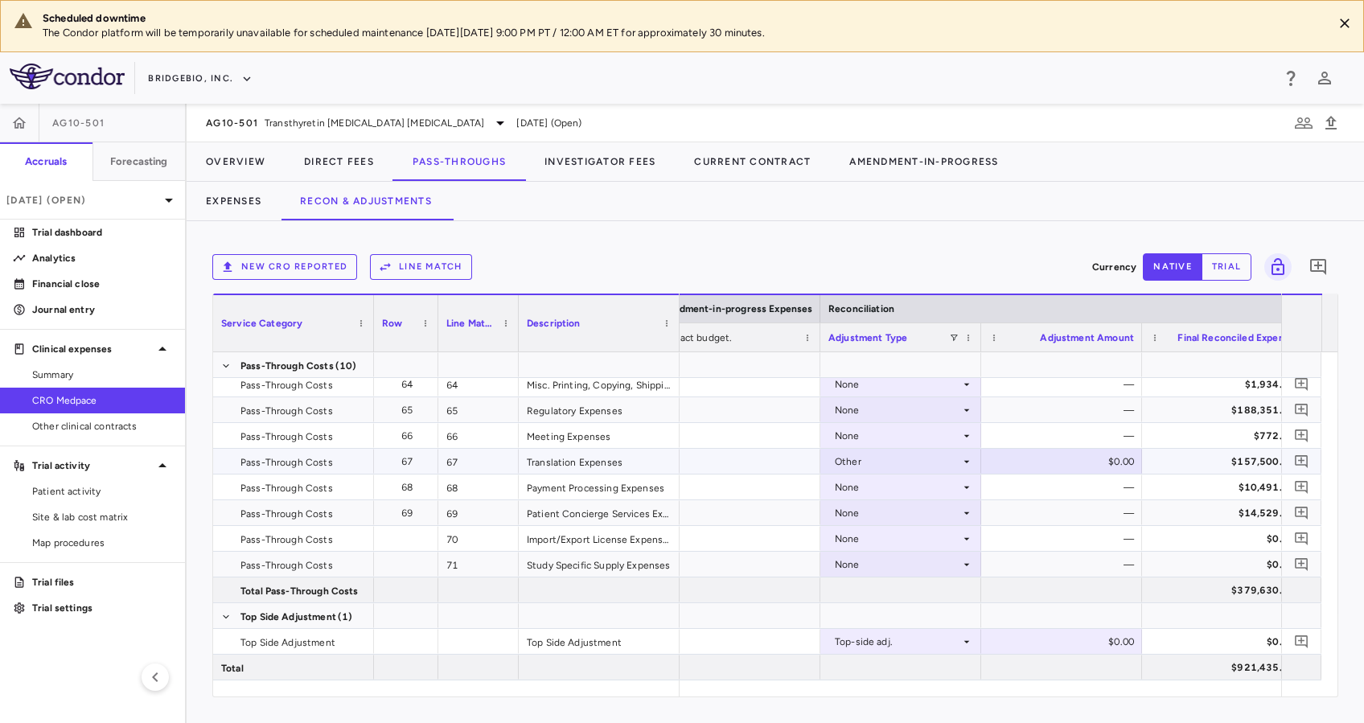
type button "native"
click at [1074, 457] on div "$0.00" at bounding box center [1064, 462] width 138 height 26
type input "*********"
click at [1076, 486] on div "—" at bounding box center [1064, 487] width 138 height 26
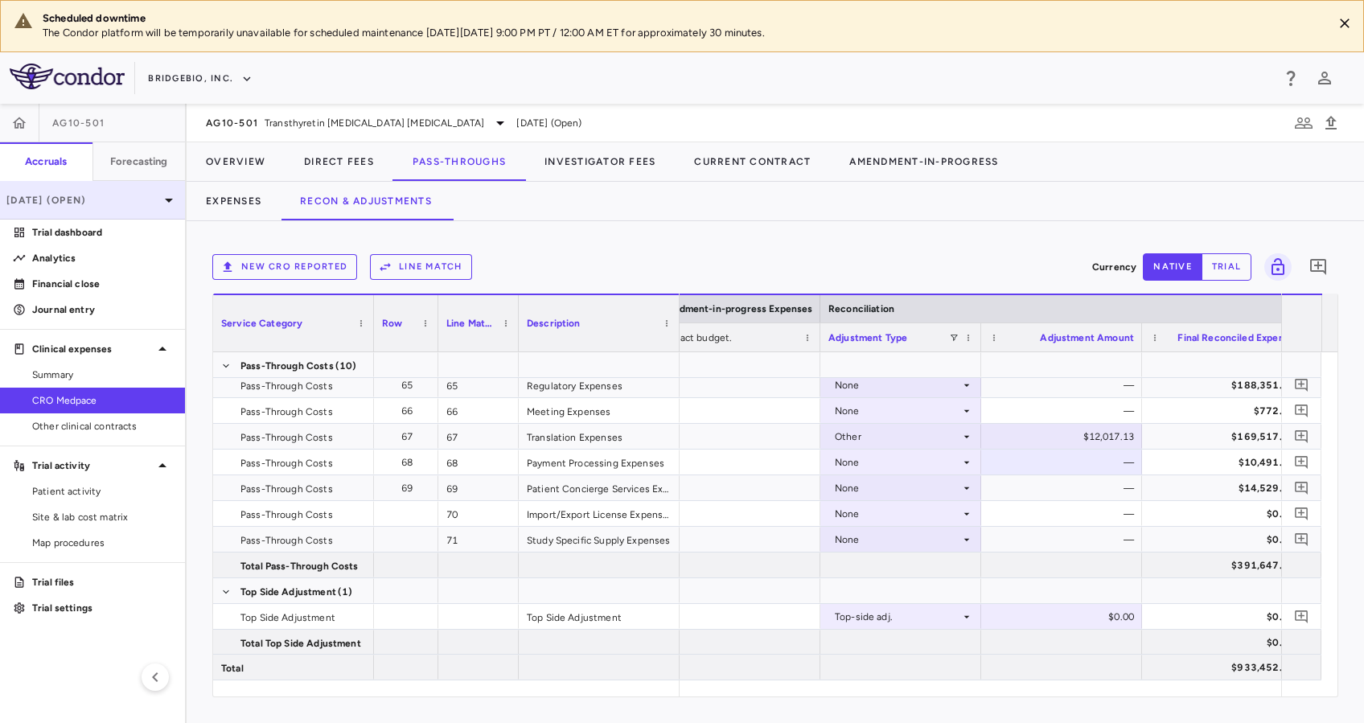
click at [152, 203] on p "[DATE] (Open)" at bounding box center [82, 200] width 153 height 14
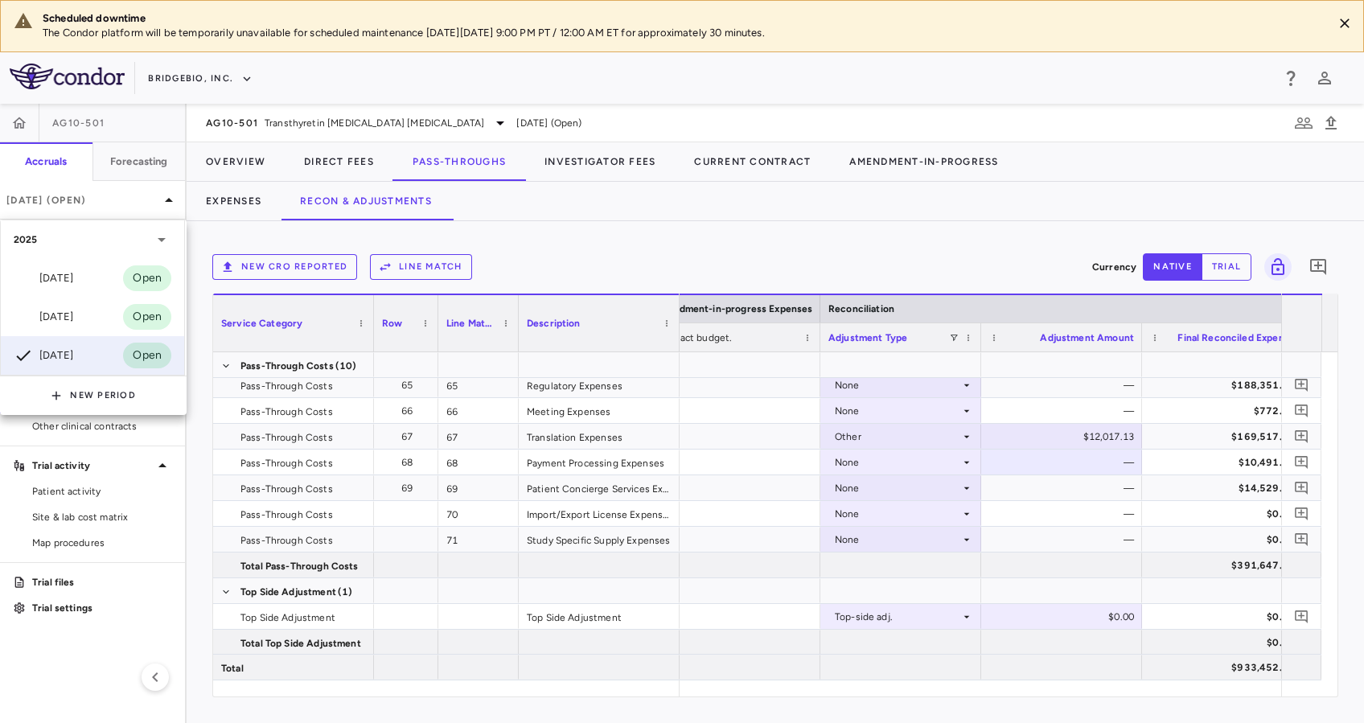
click at [628, 236] on div at bounding box center [682, 361] width 1364 height 723
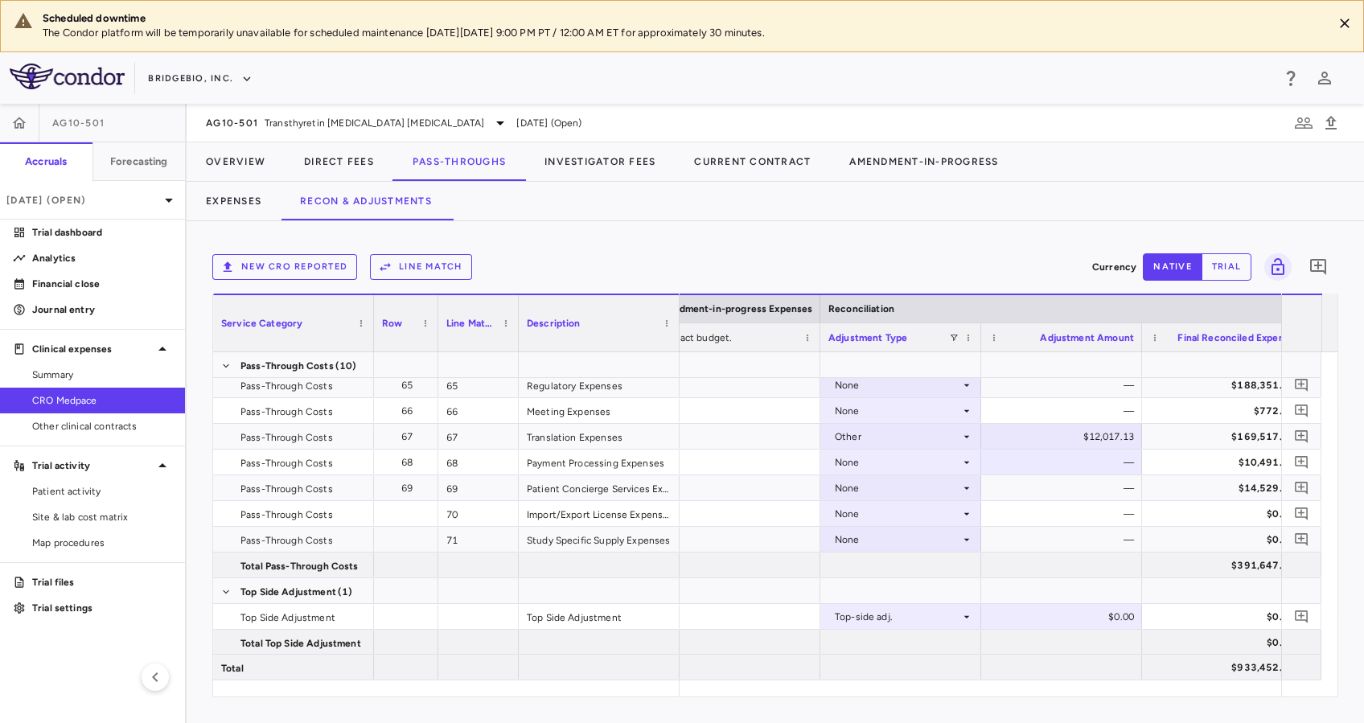
scroll to position [0, 2734]
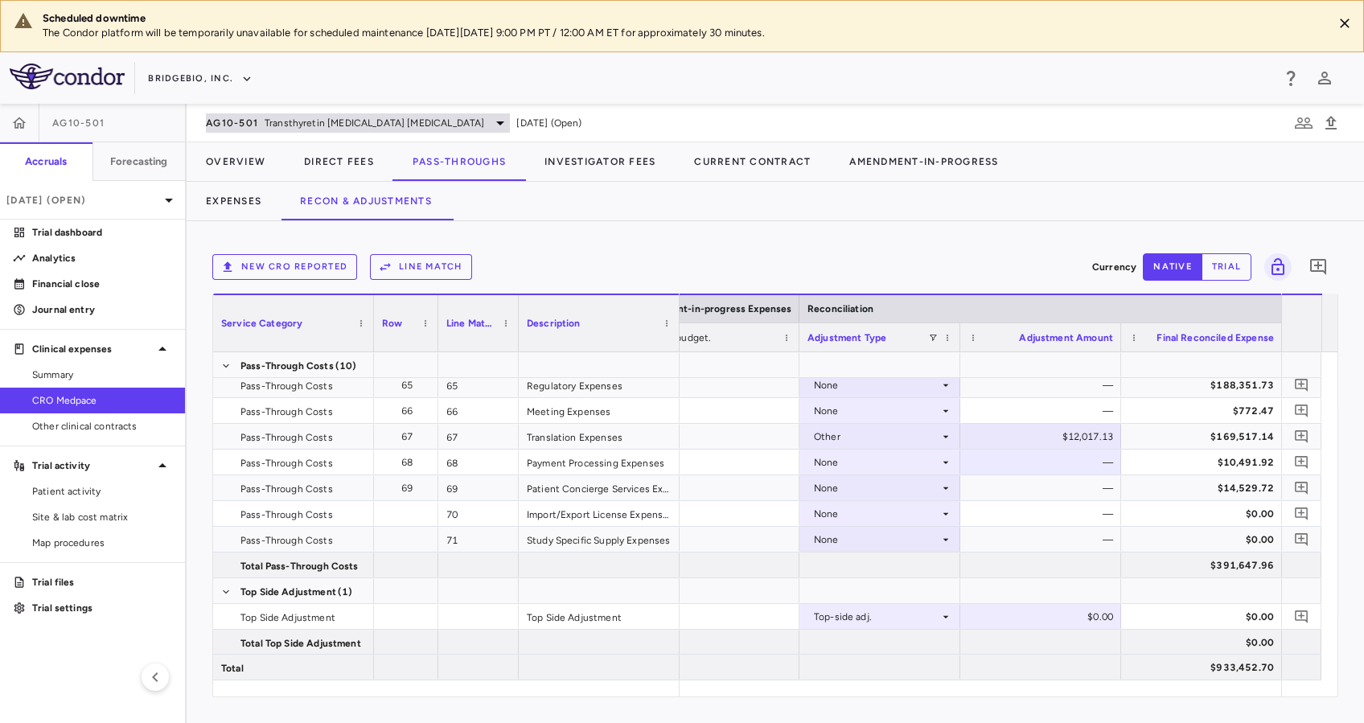
click at [433, 125] on span "Transthyretin [MEDICAL_DATA] [MEDICAL_DATA]" at bounding box center [374, 123] width 219 height 14
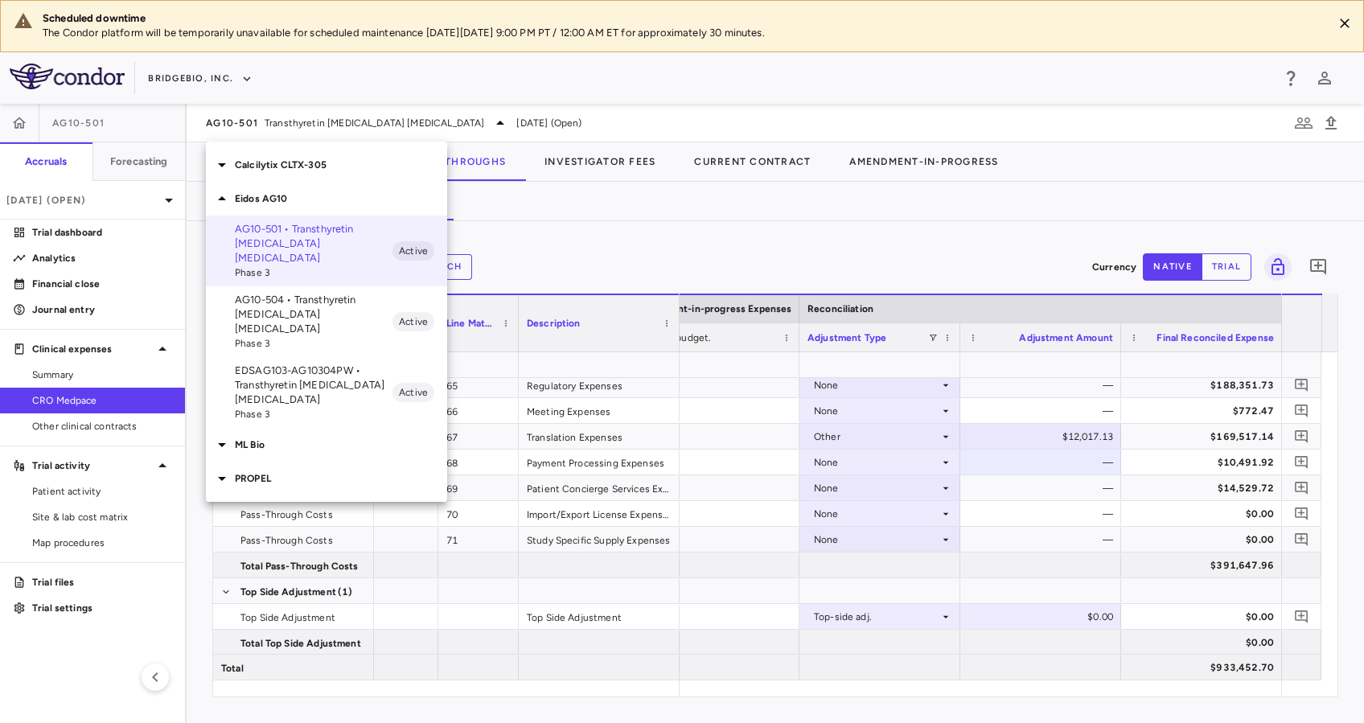
click at [277, 160] on p "Calcilytix CLTX-305" at bounding box center [341, 165] width 212 height 14
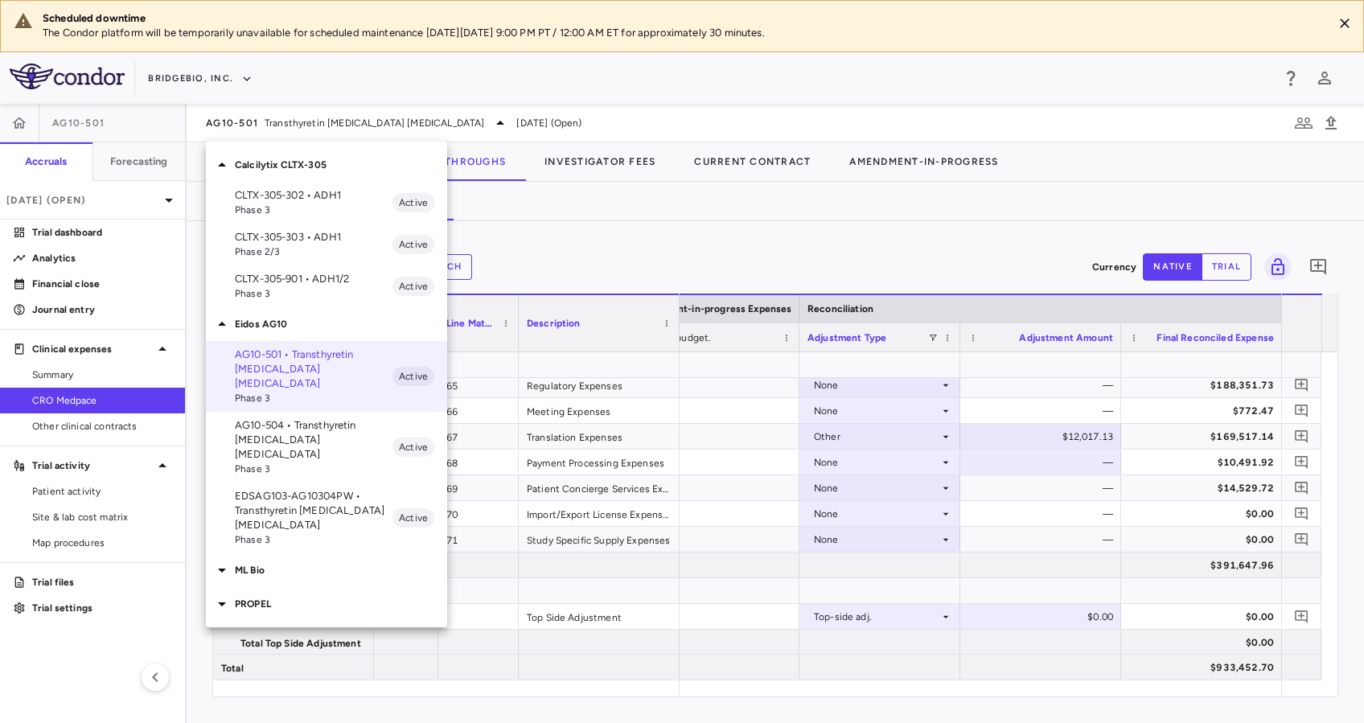
click at [306, 285] on p "CLTX-305-901 • ADH1/2" at bounding box center [314, 279] width 158 height 14
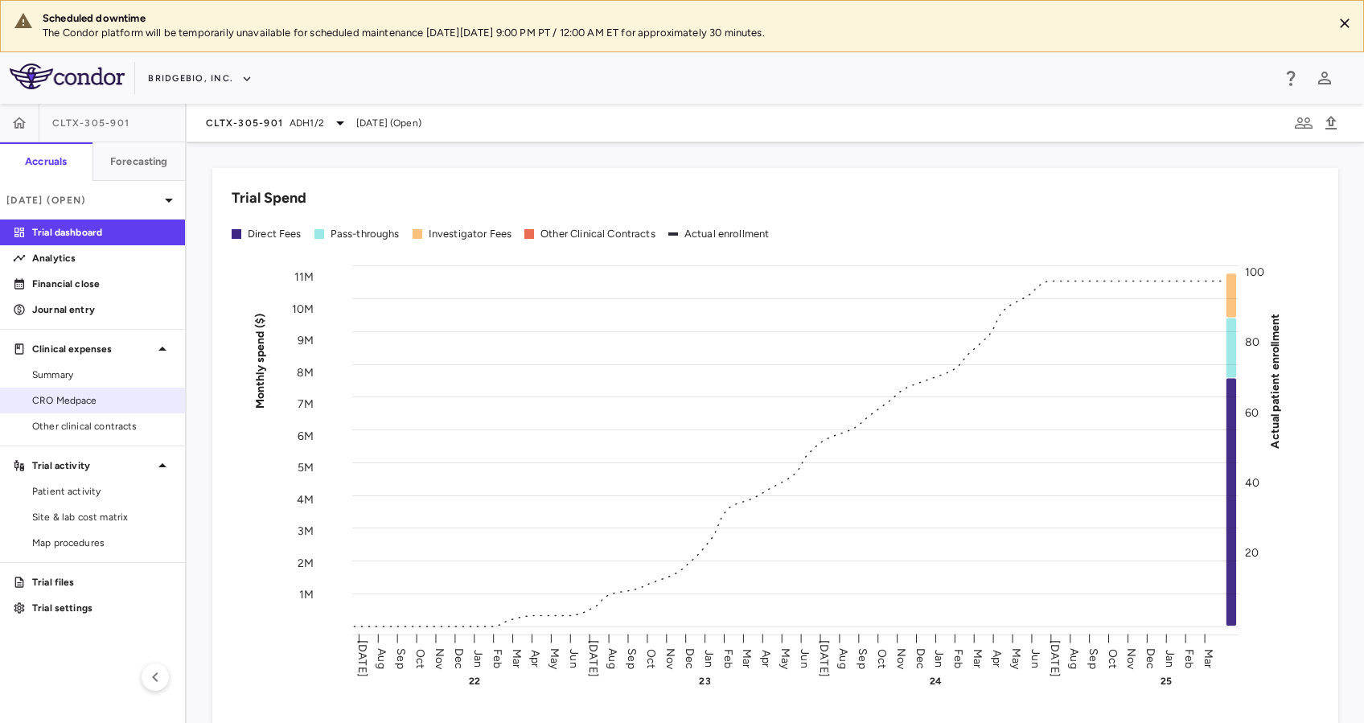
click at [55, 404] on span "CRO Medpace" at bounding box center [102, 400] width 140 height 14
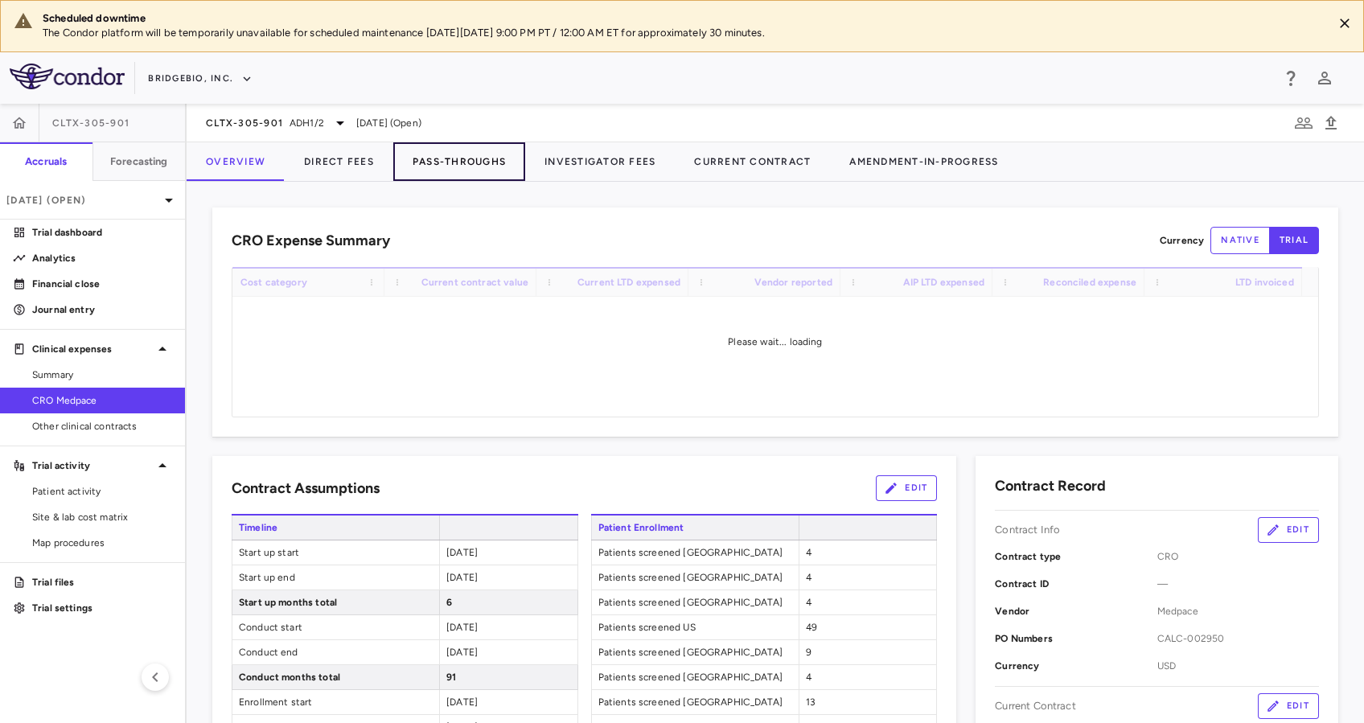
click at [453, 165] on button "Pass-Throughs" at bounding box center [459, 161] width 132 height 39
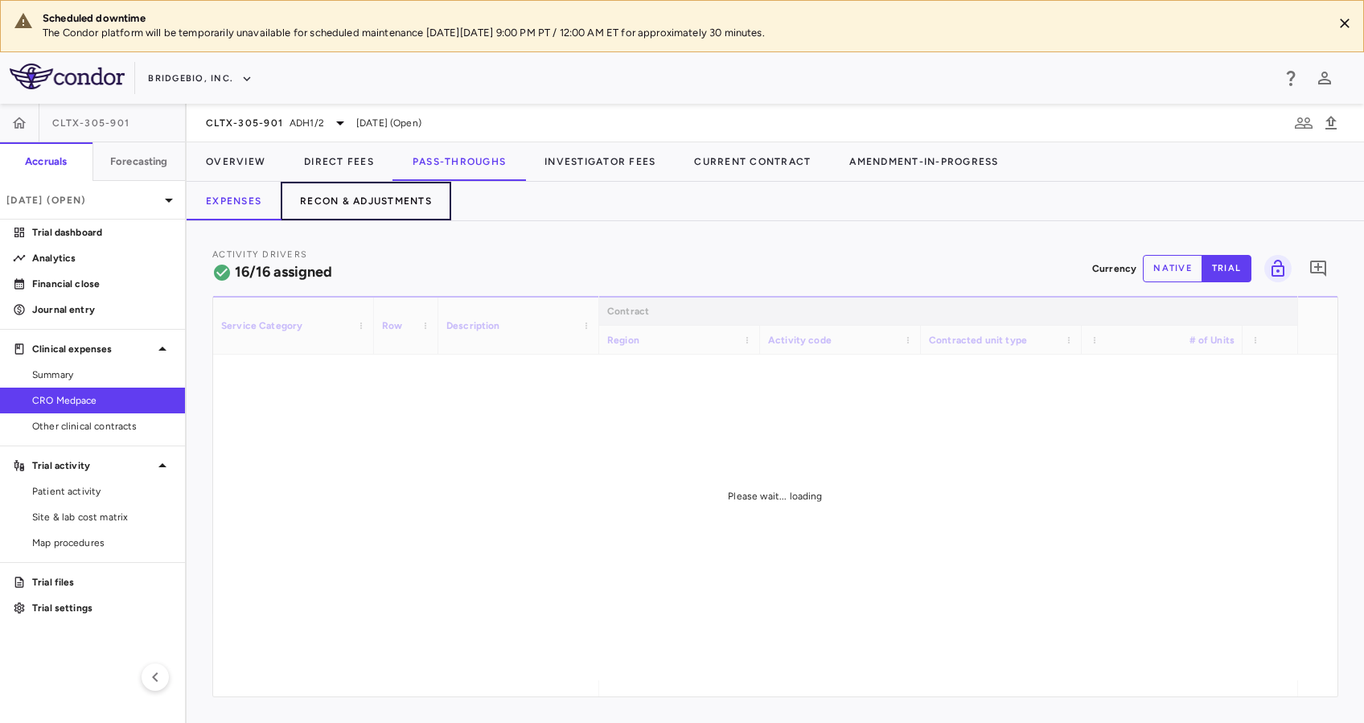
click at [379, 203] on button "Recon & Adjustments" at bounding box center [366, 201] width 170 height 39
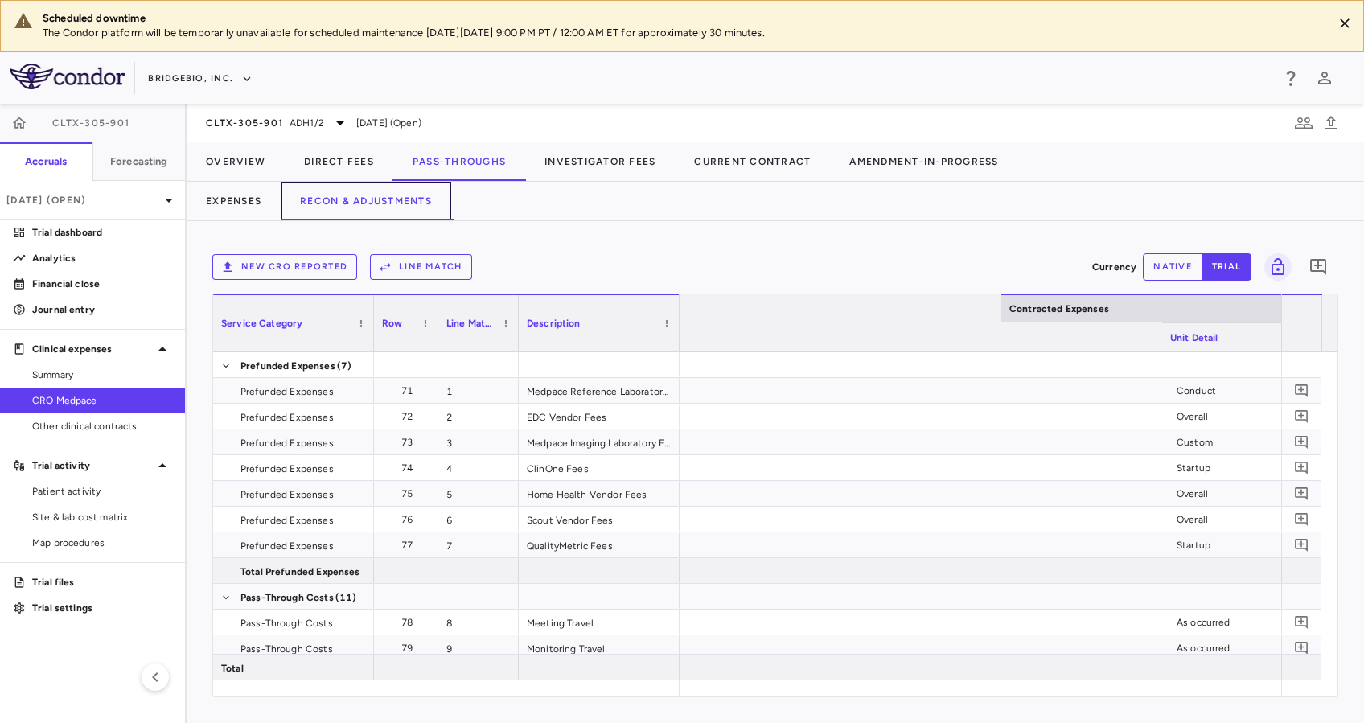
scroll to position [0, 2734]
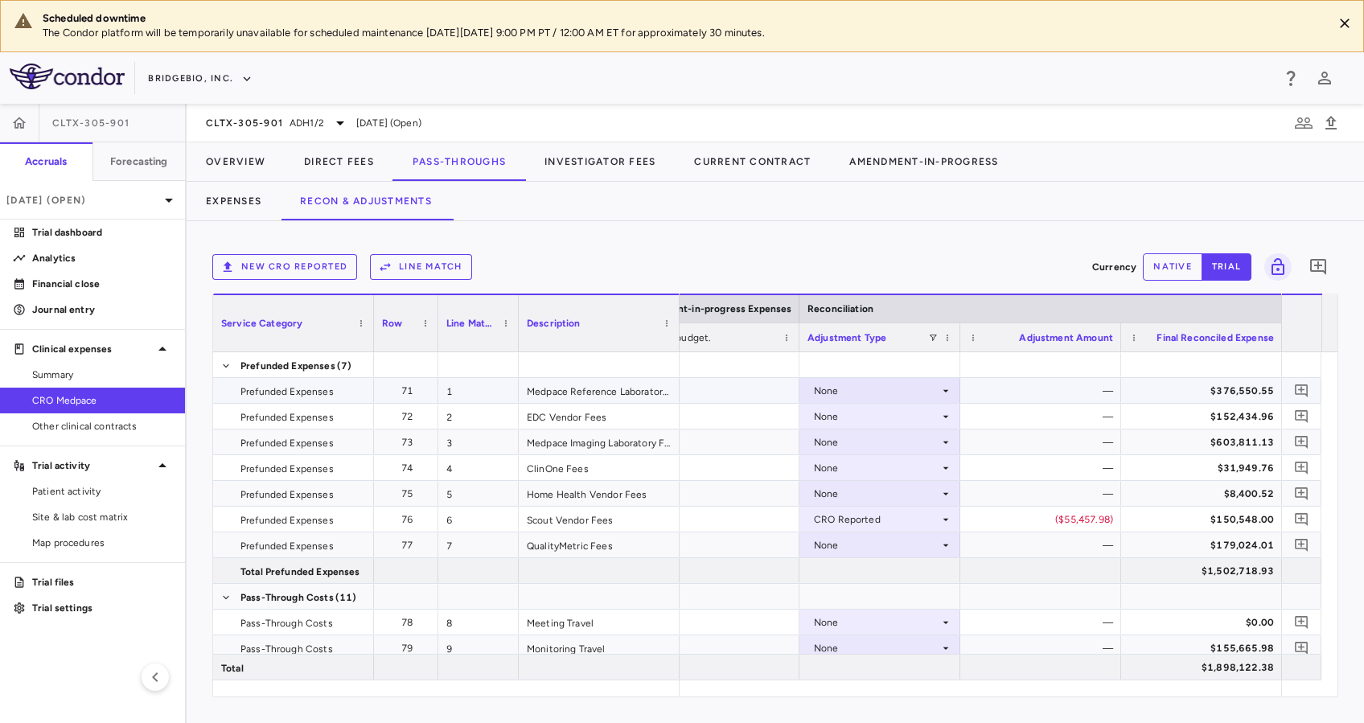
click at [940, 388] on icon at bounding box center [945, 390] width 13 height 13
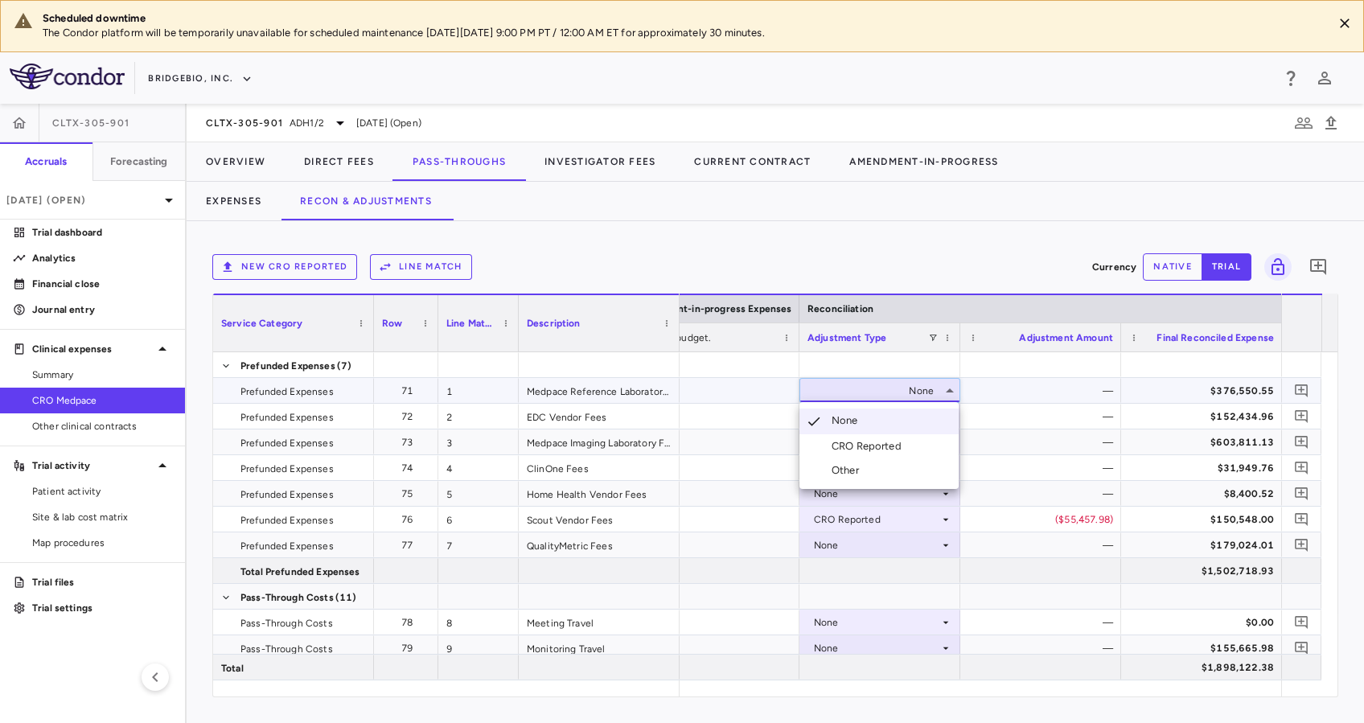
click at [890, 439] on div "CRO Reported" at bounding box center [869, 446] width 76 height 14
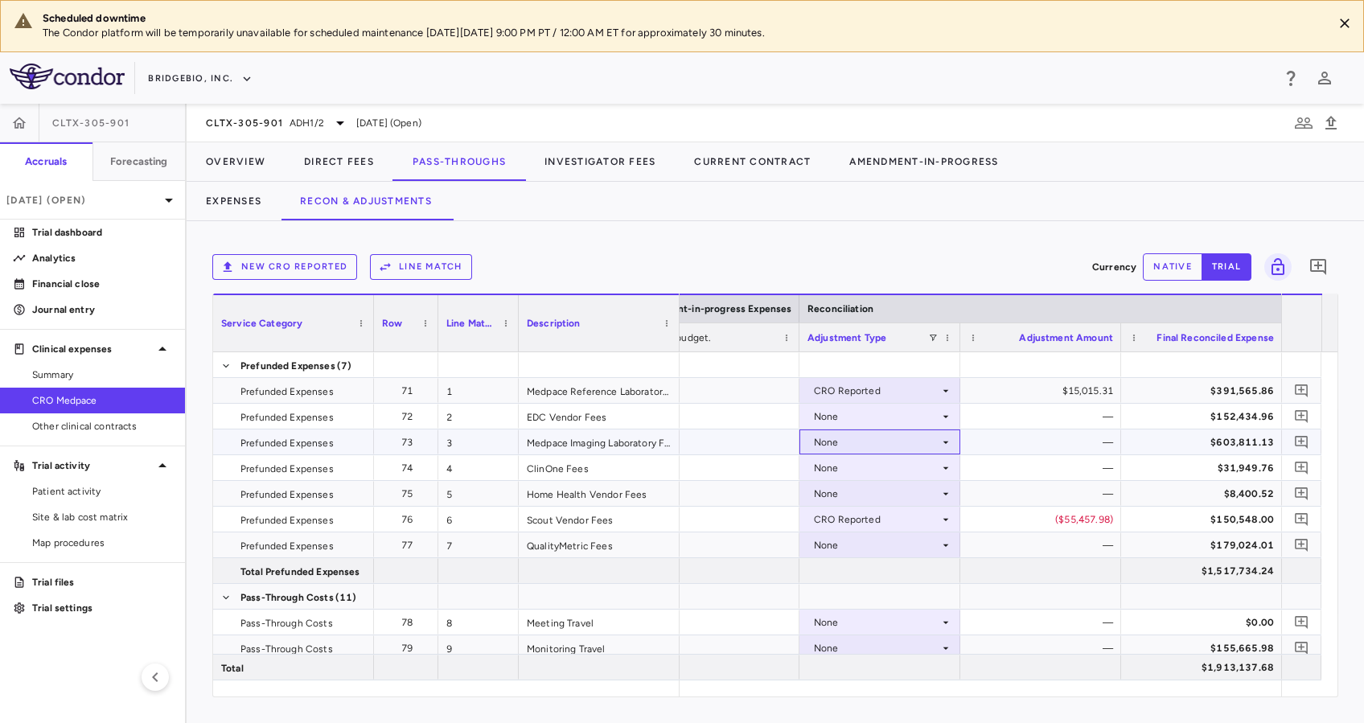
click at [941, 441] on icon at bounding box center [945, 442] width 13 height 13
click at [894, 495] on div "CRO Reported" at bounding box center [869, 497] width 76 height 14
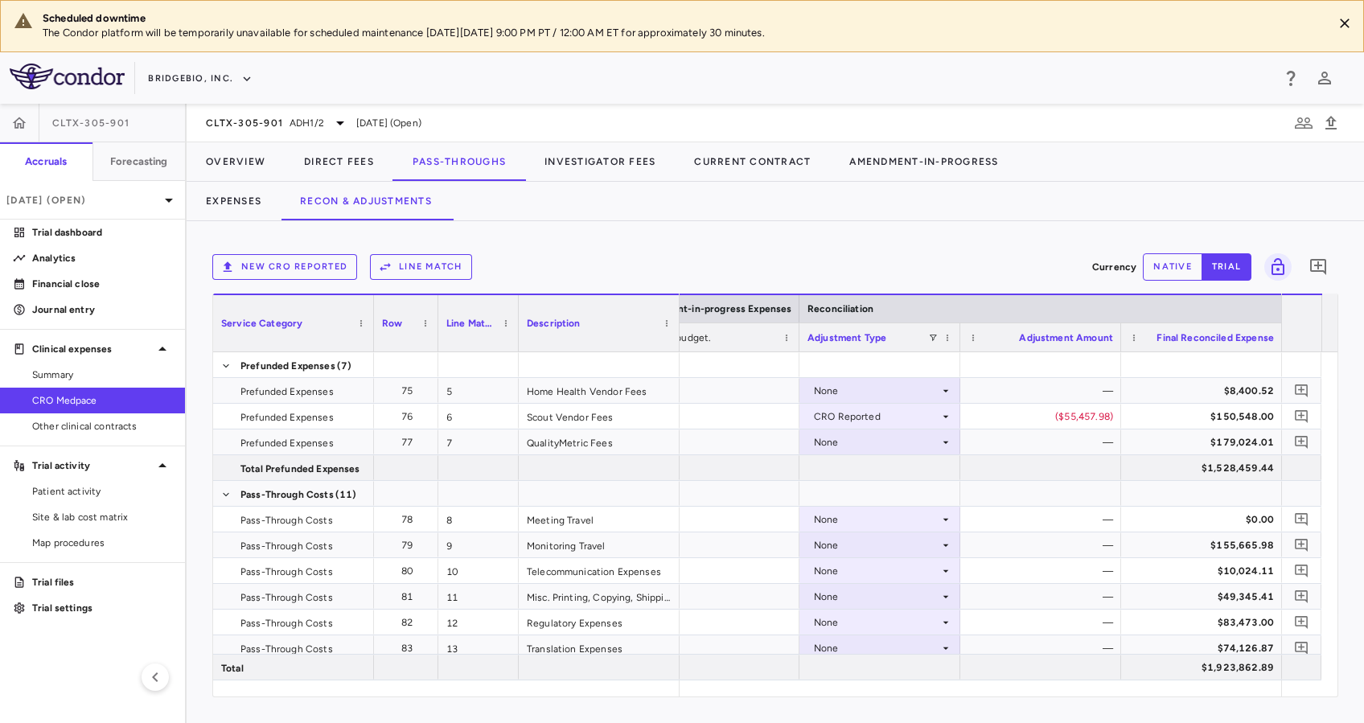
scroll to position [121, 0]
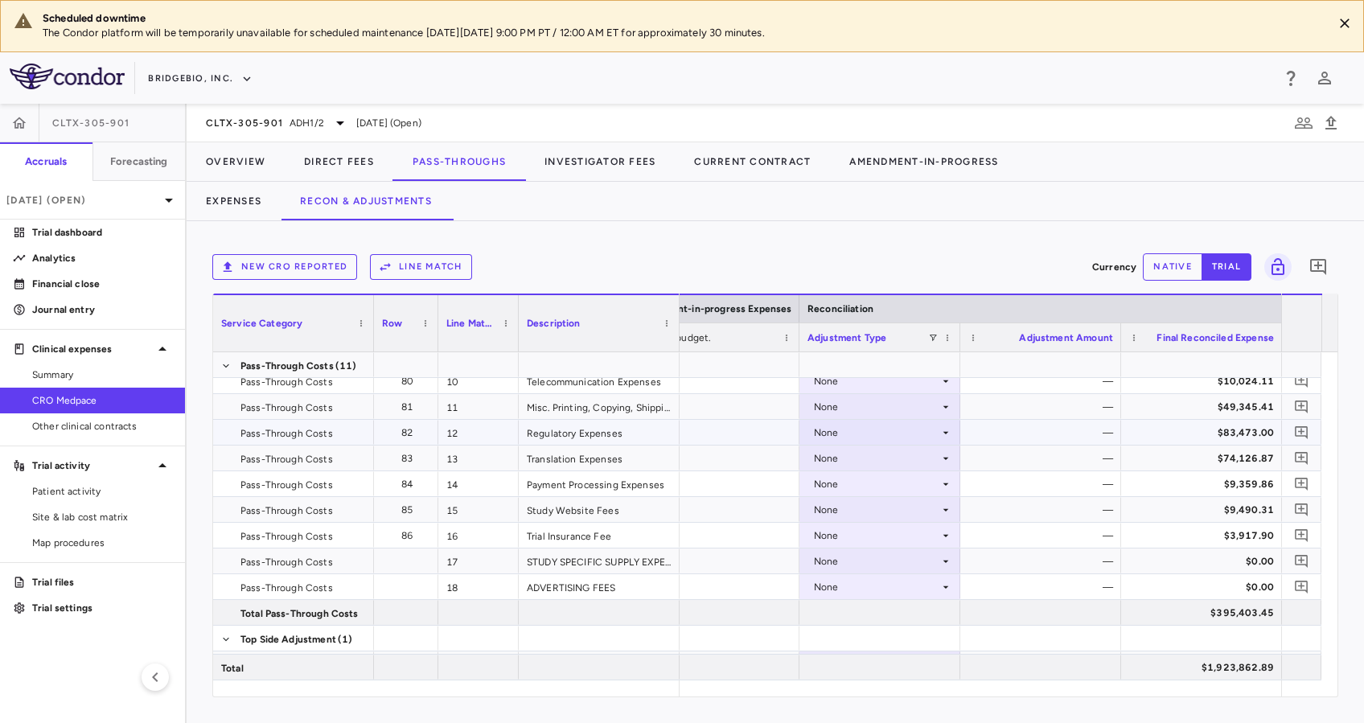
click at [940, 426] on icon at bounding box center [945, 432] width 13 height 13
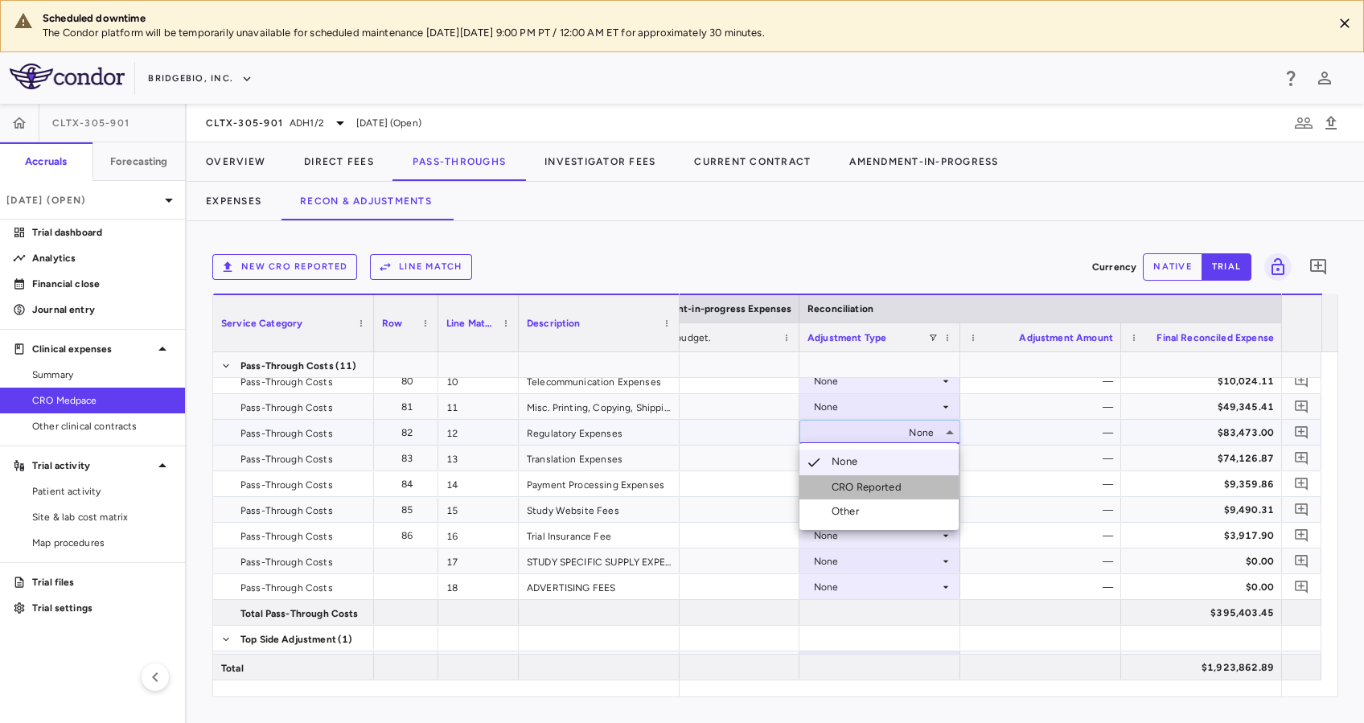
click at [880, 488] on div "CRO Reported" at bounding box center [869, 487] width 76 height 14
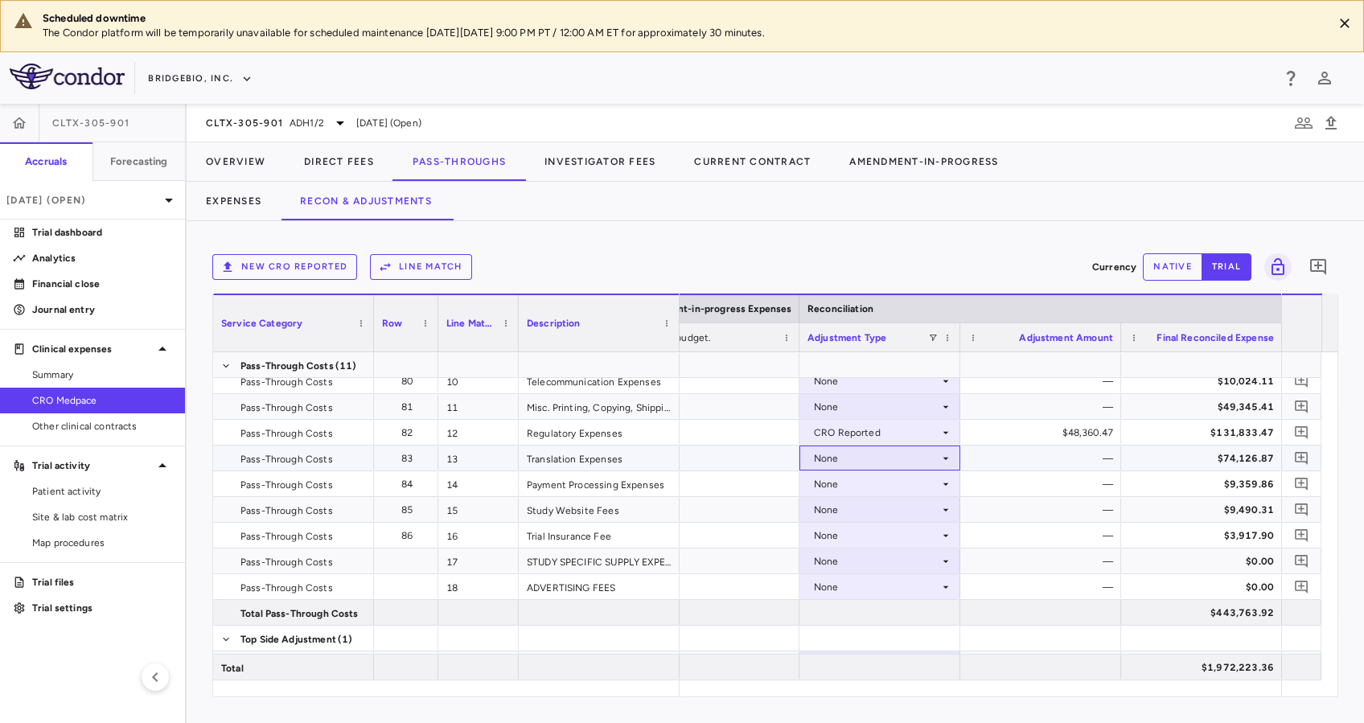
click at [939, 456] on icon at bounding box center [945, 458] width 13 height 13
click at [900, 515] on div "CRO Reported" at bounding box center [869, 513] width 76 height 14
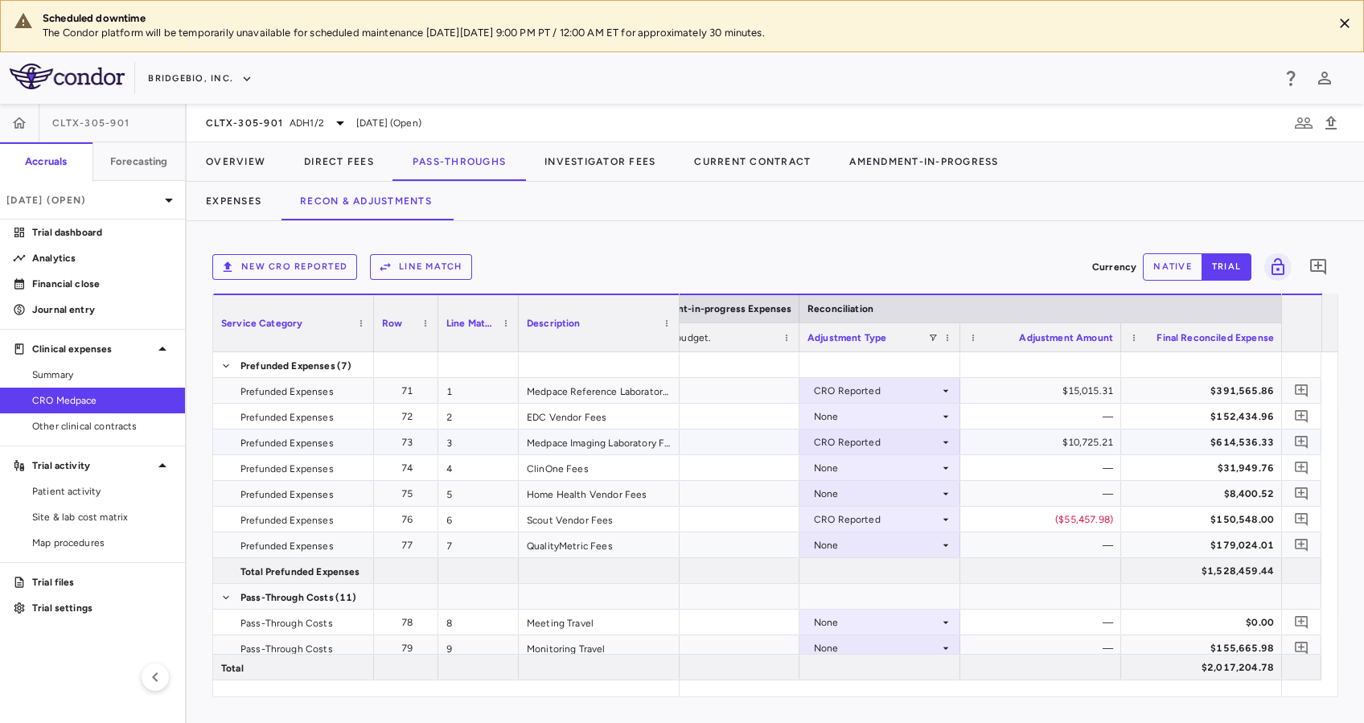
scroll to position [0, 0]
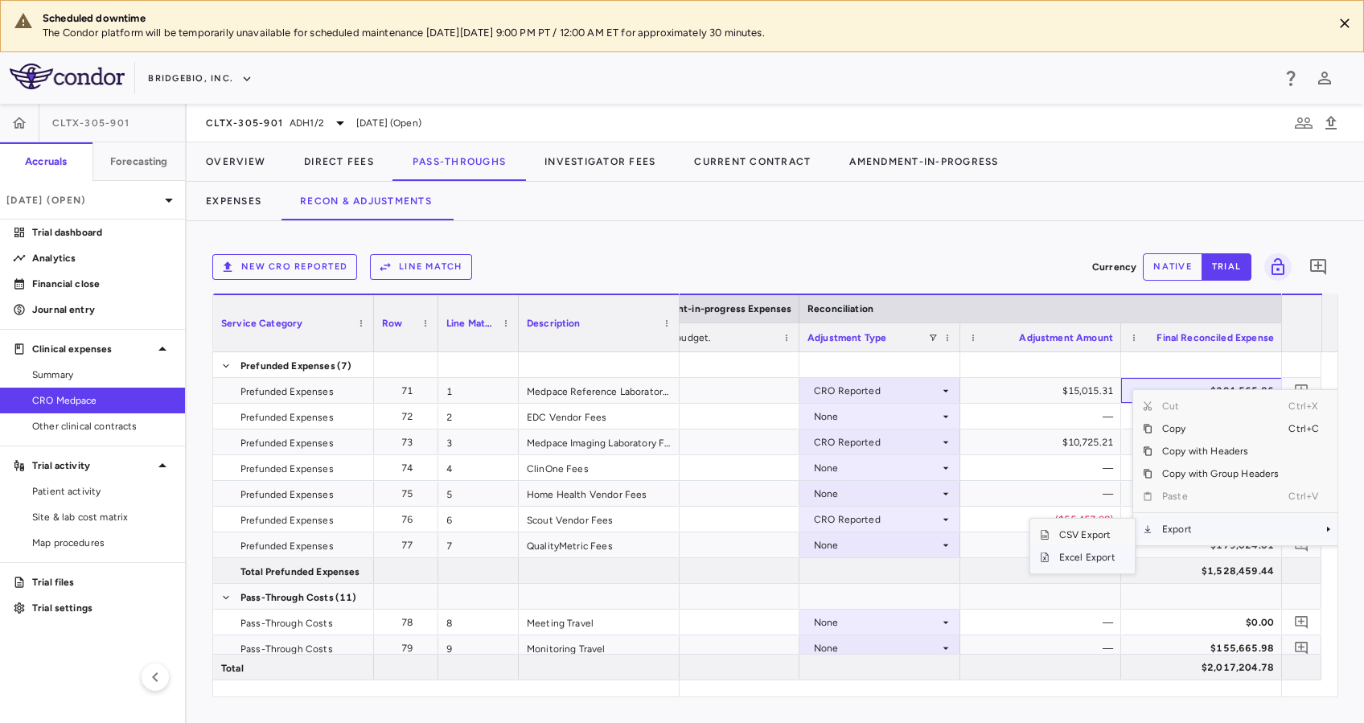
click at [1066, 554] on span "Excel Export" at bounding box center [1087, 557] width 76 height 23
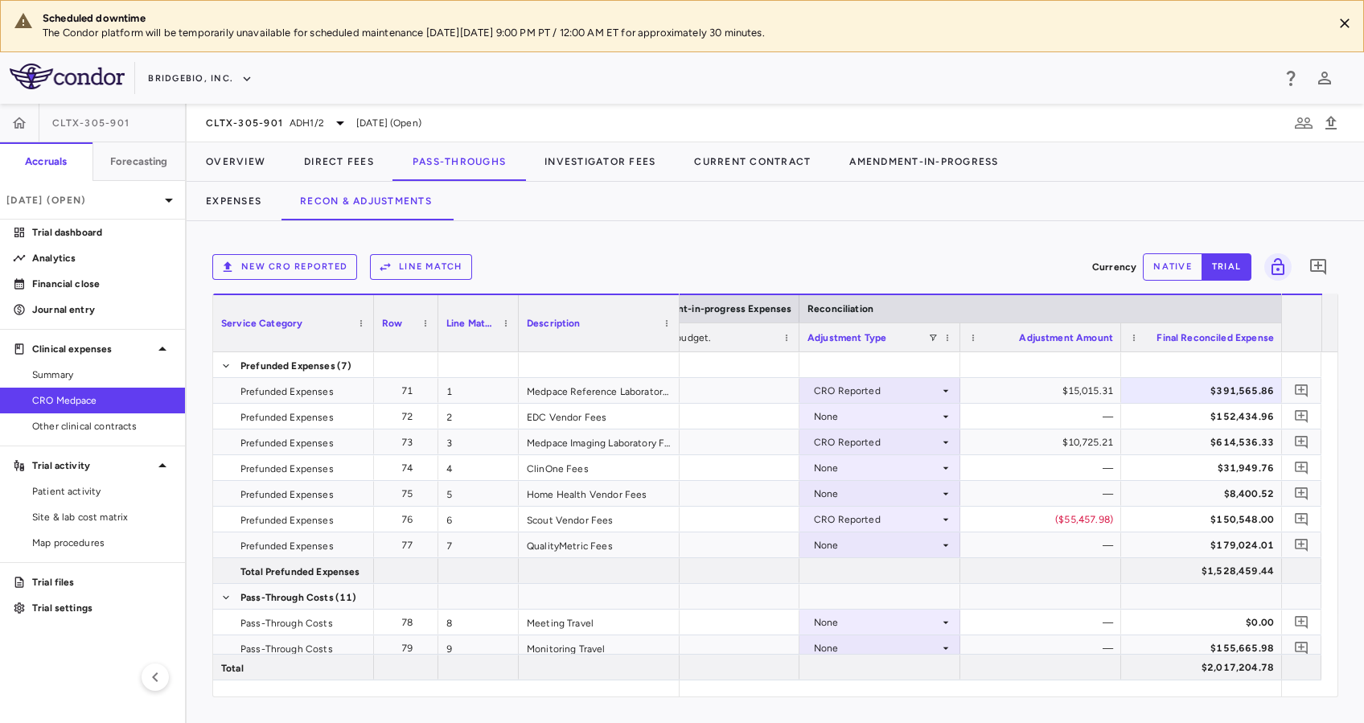
scroll to position [340, 0]
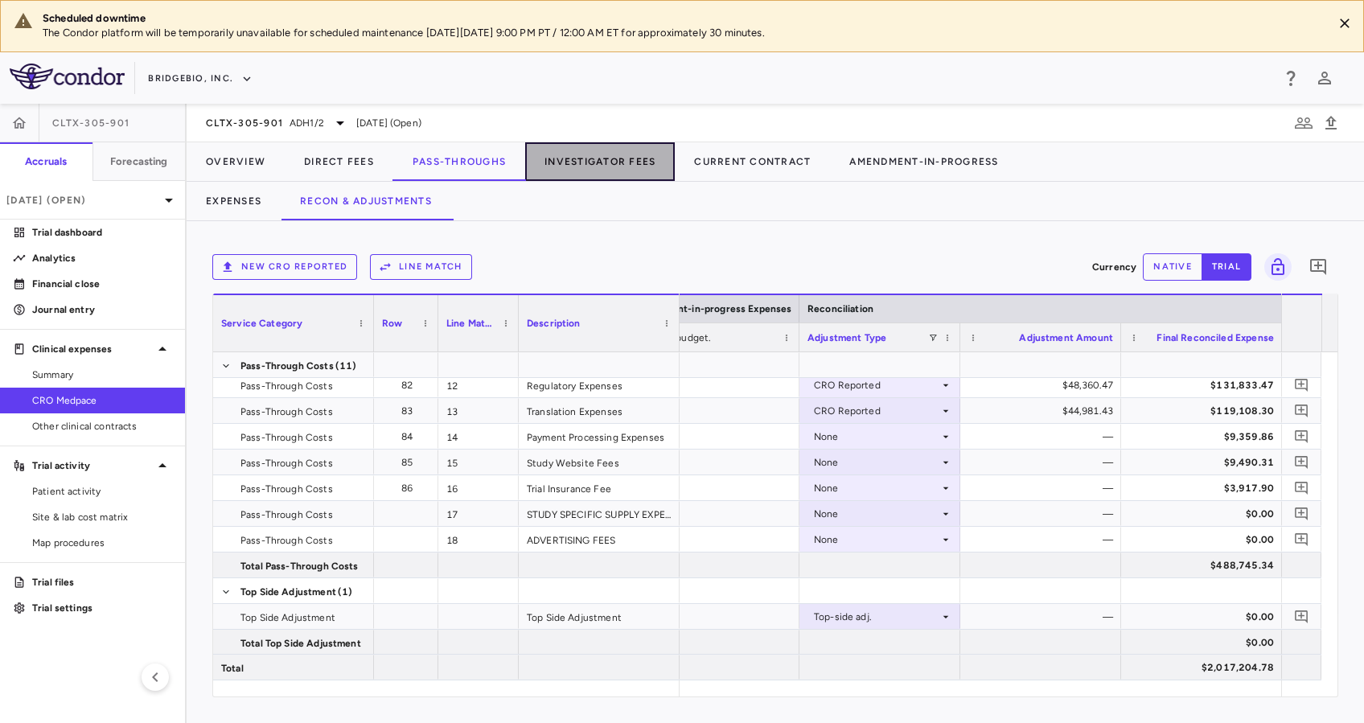
click at [574, 158] on button "Investigator Fees" at bounding box center [600, 161] width 150 height 39
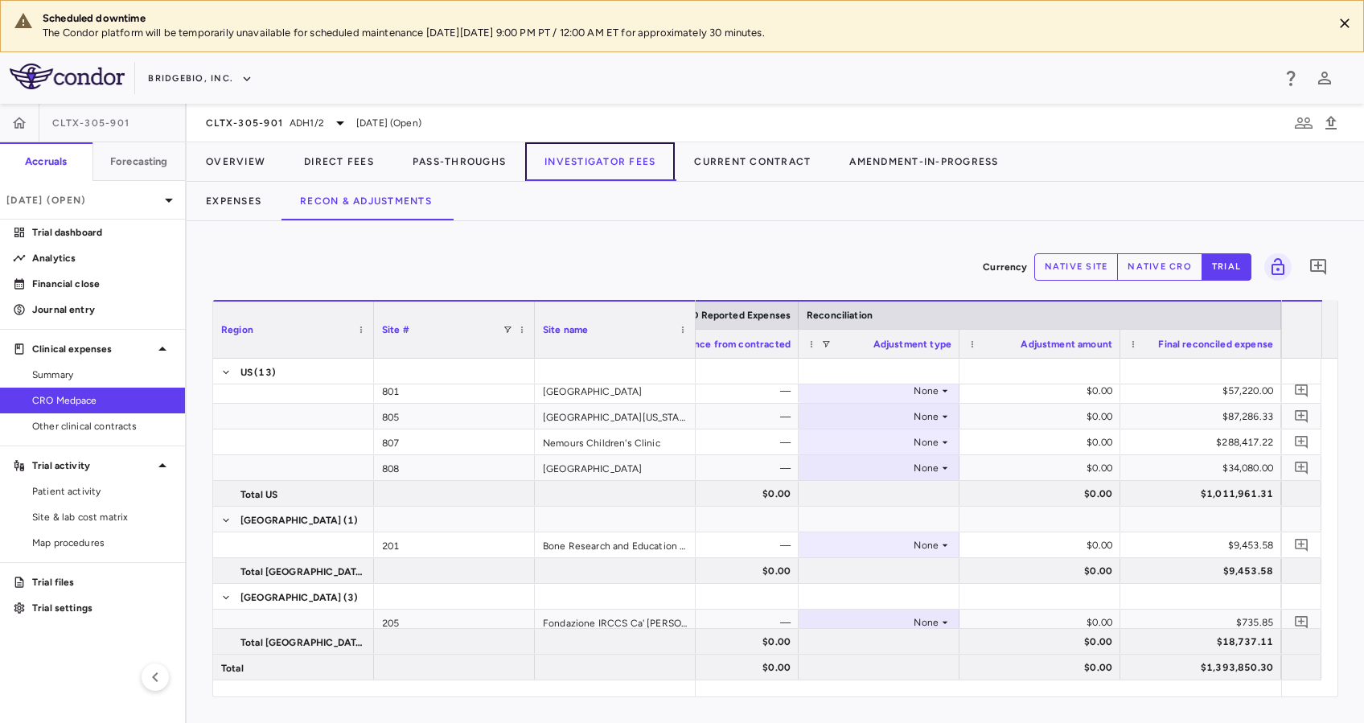
scroll to position [247, 0]
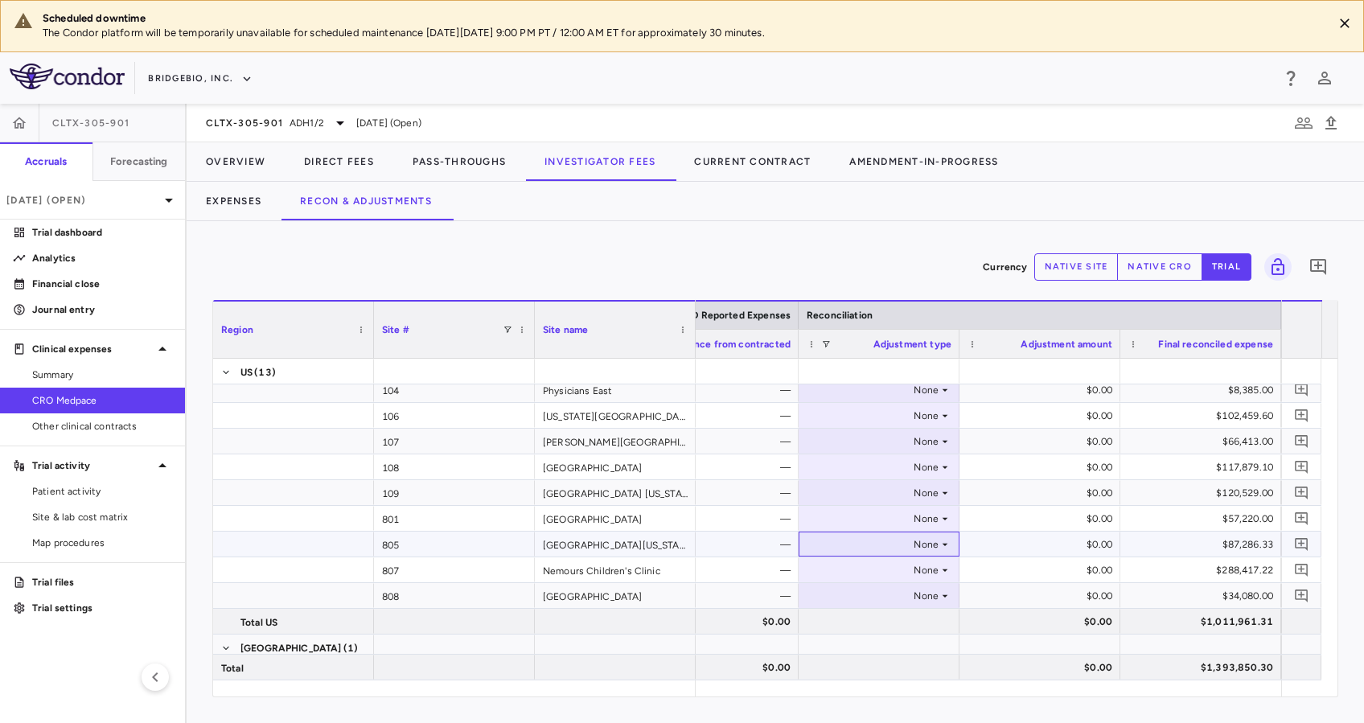
click at [945, 546] on icon at bounding box center [944, 544] width 13 height 13
click at [855, 603] on div "Other" at bounding box center [848, 599] width 34 height 14
click at [1064, 260] on button "native site" at bounding box center [1076, 266] width 84 height 27
click at [1177, 261] on button "native cro" at bounding box center [1159, 266] width 85 height 27
type button "native"
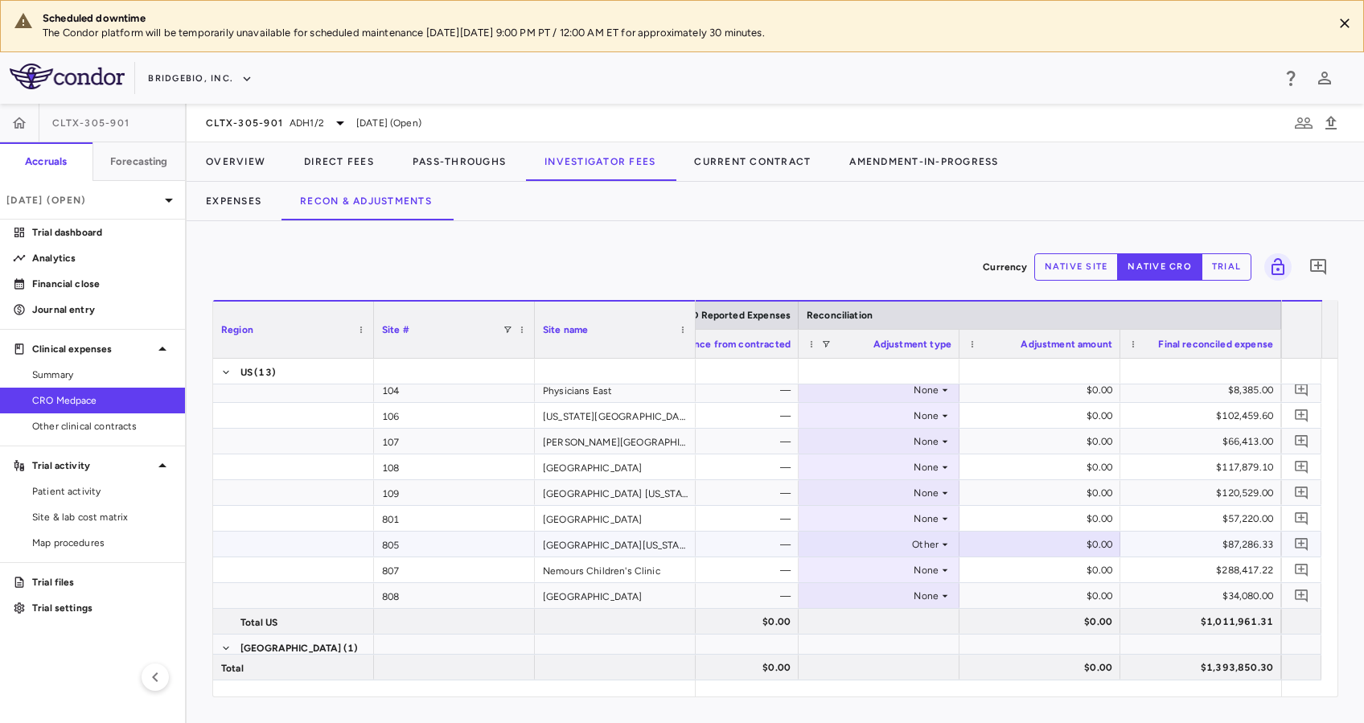
click at [1105, 544] on div "$0.00" at bounding box center [1043, 544] width 138 height 26
type input "******"
click at [1354, 538] on div "Currency native site native cro trial 0 Region Drag here to set column labels R…" at bounding box center [775, 472] width 1177 height 502
click at [954, 286] on div "Currency native site native cro trial 0" at bounding box center [775, 267] width 1126 height 40
click at [1010, 512] on div "$0.00" at bounding box center [1043, 519] width 138 height 26
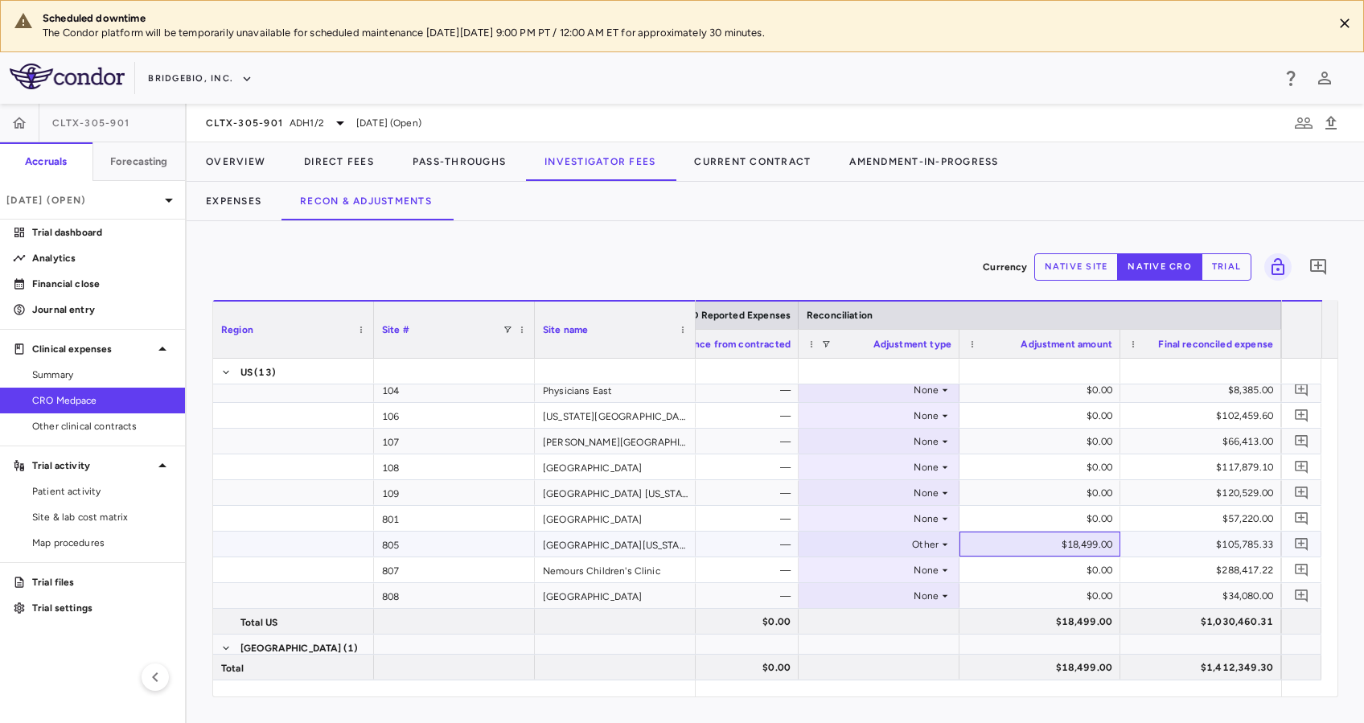
click at [1094, 542] on div "$18,499.00" at bounding box center [1043, 544] width 138 height 26
type input "********"
click at [1031, 489] on div "$0.00" at bounding box center [1043, 493] width 138 height 26
